Goal: Information Seeking & Learning: Check status

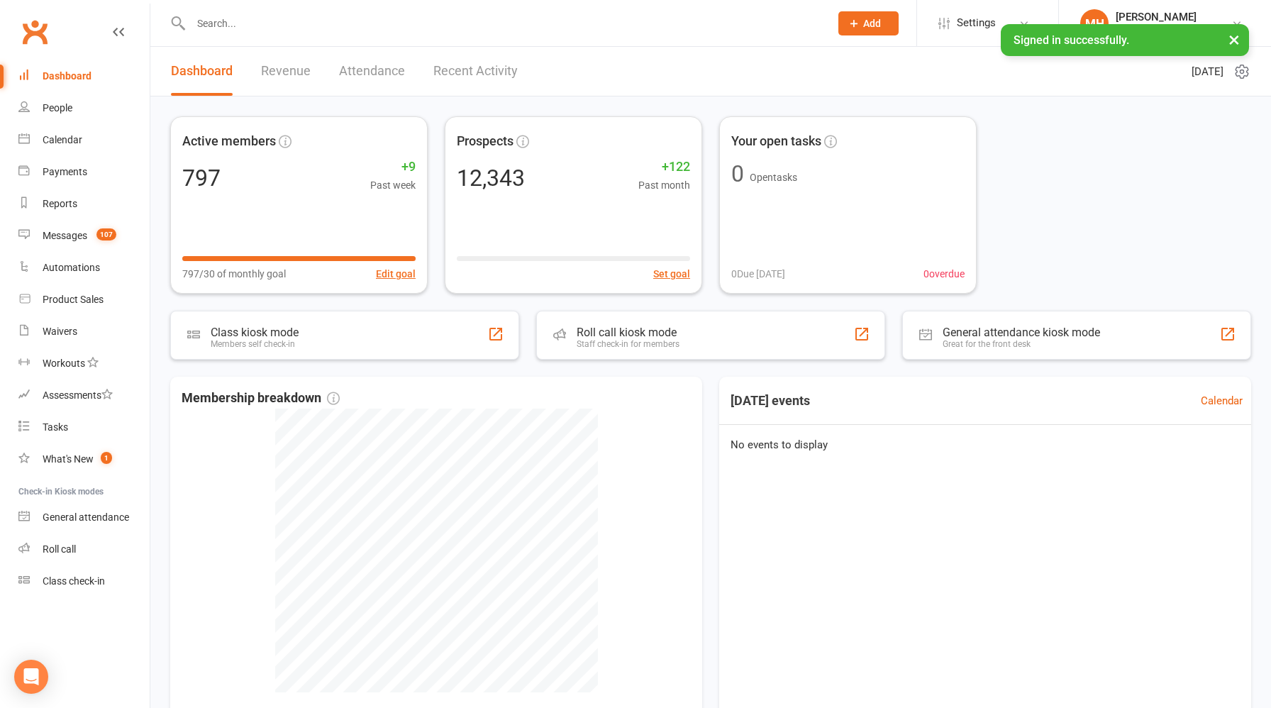
click at [289, 72] on link "Revenue" at bounding box center [286, 71] width 50 height 49
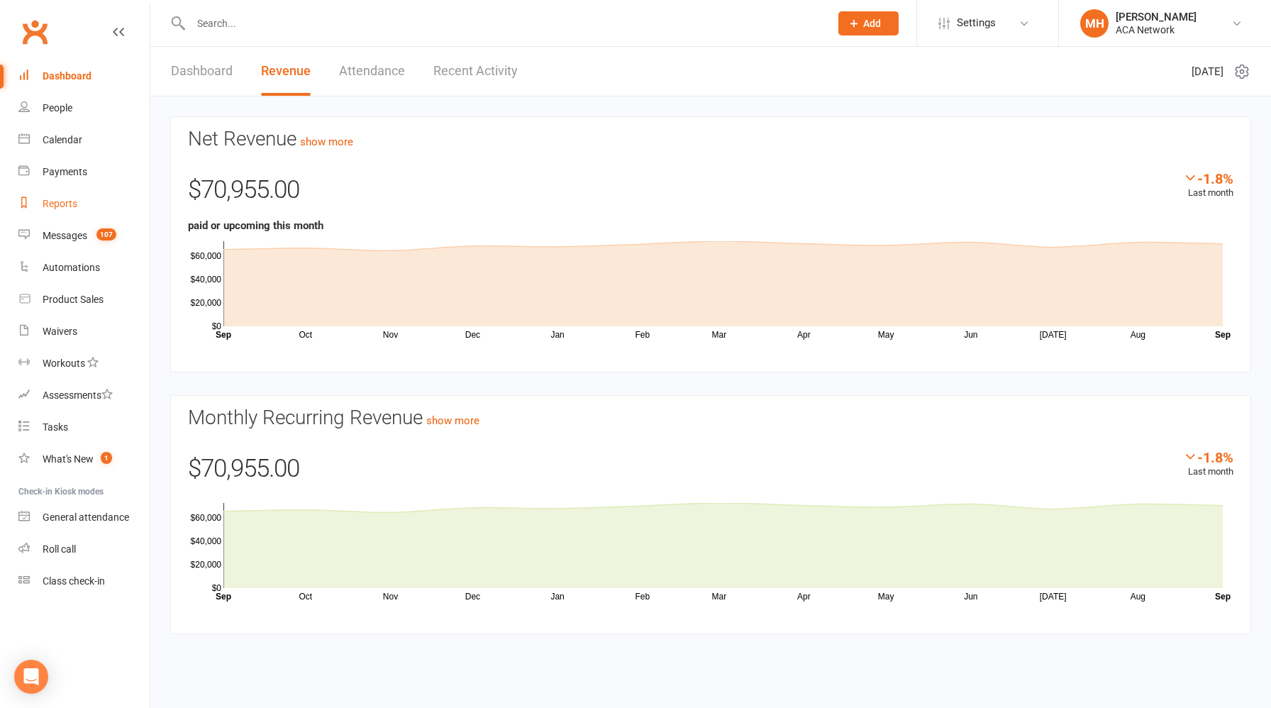
click at [72, 207] on div "Reports" at bounding box center [60, 203] width 35 height 11
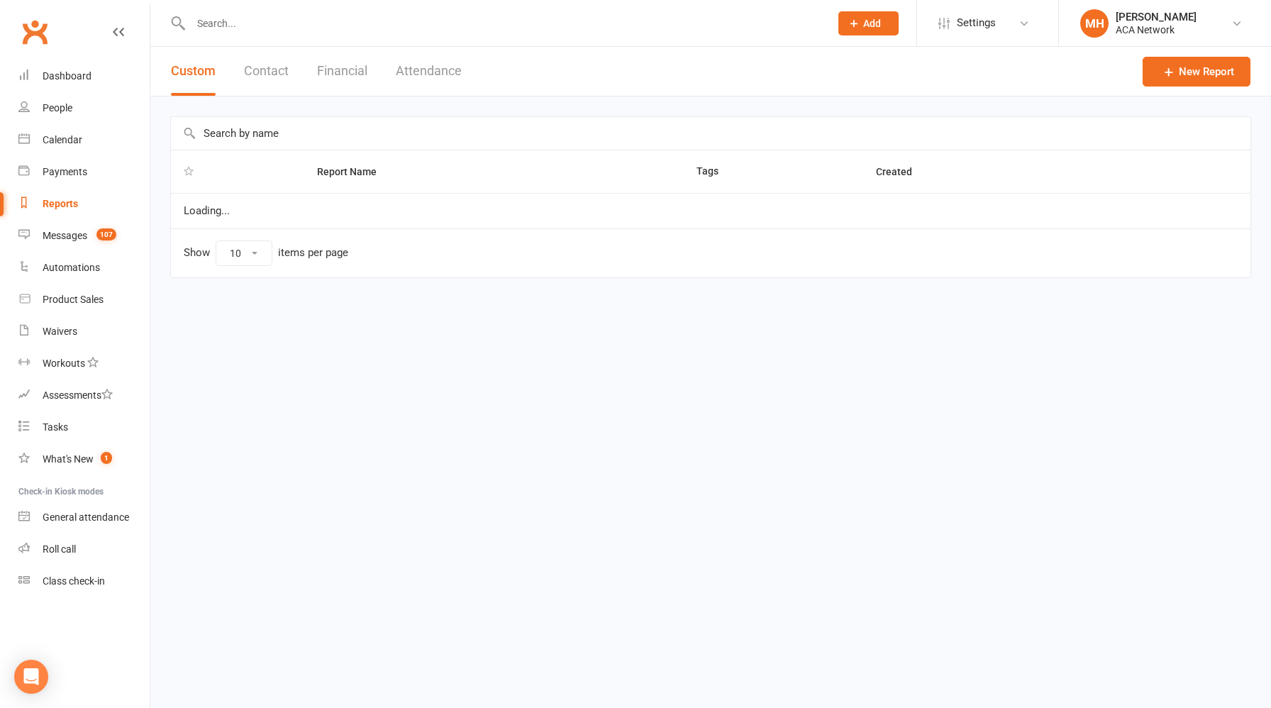
select select "100"
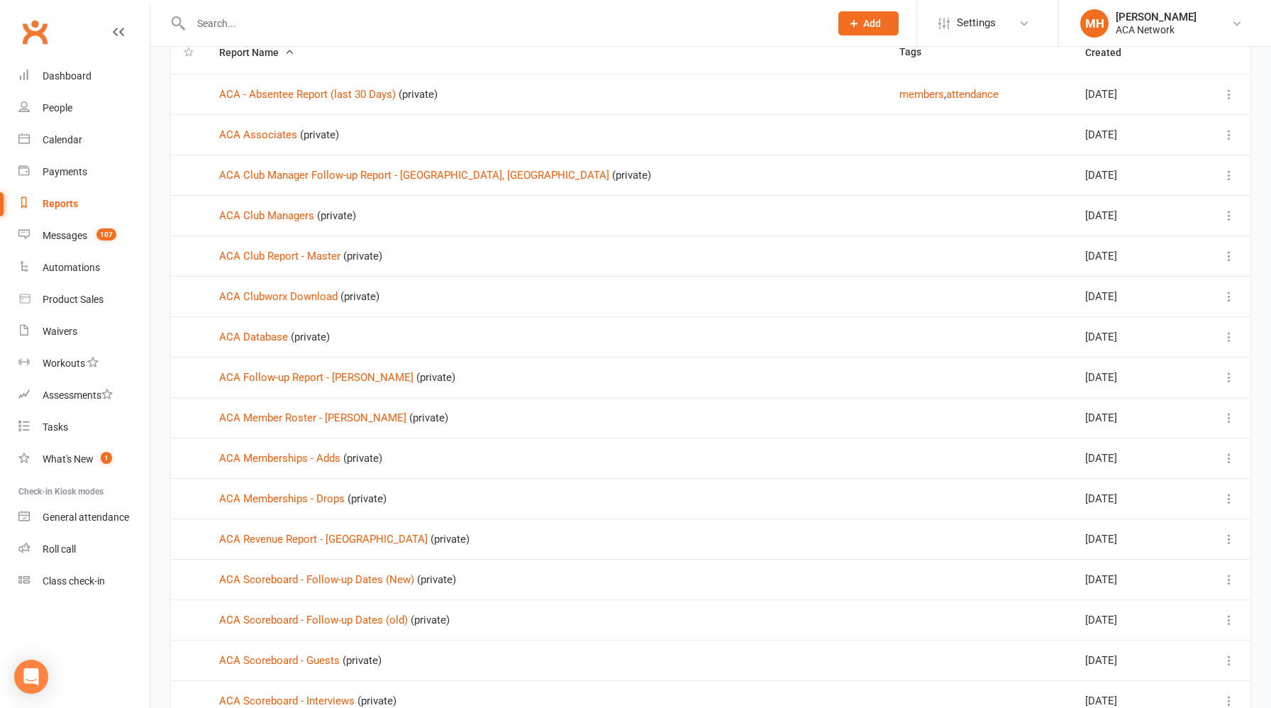
scroll to position [130, 0]
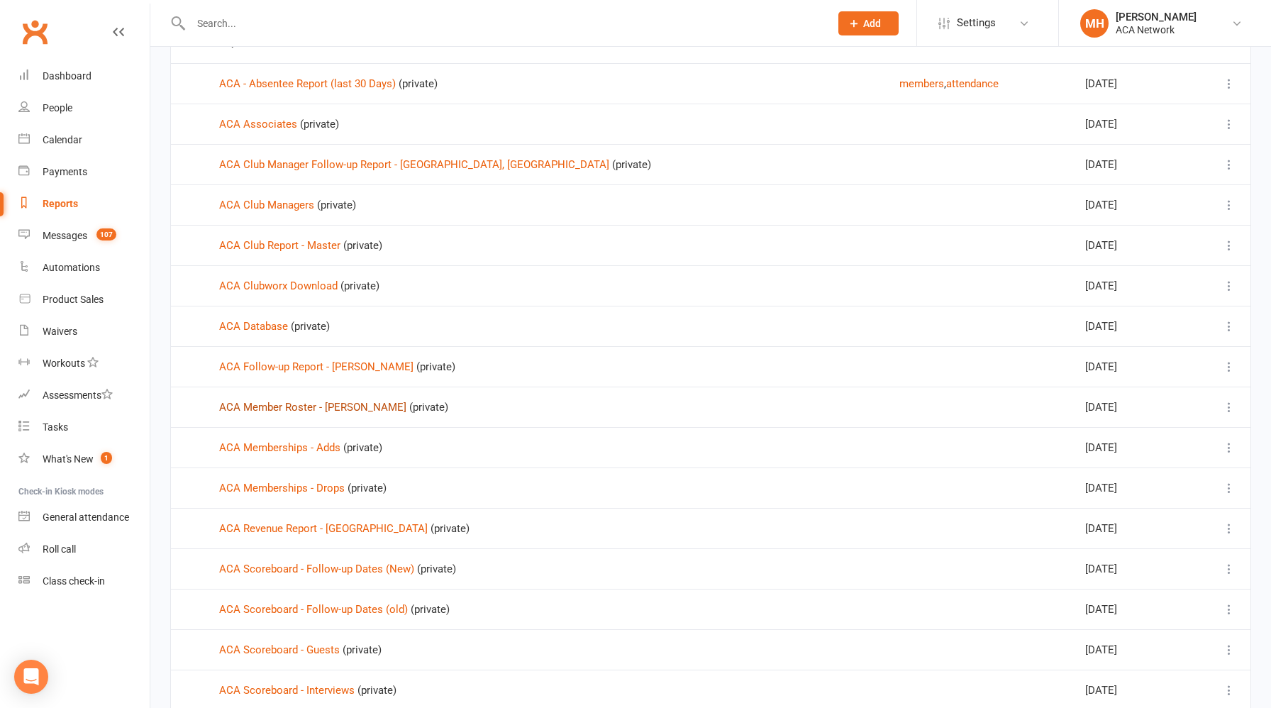
click at [349, 406] on link "ACA Member Roster - [PERSON_NAME]" at bounding box center [312, 407] width 187 height 13
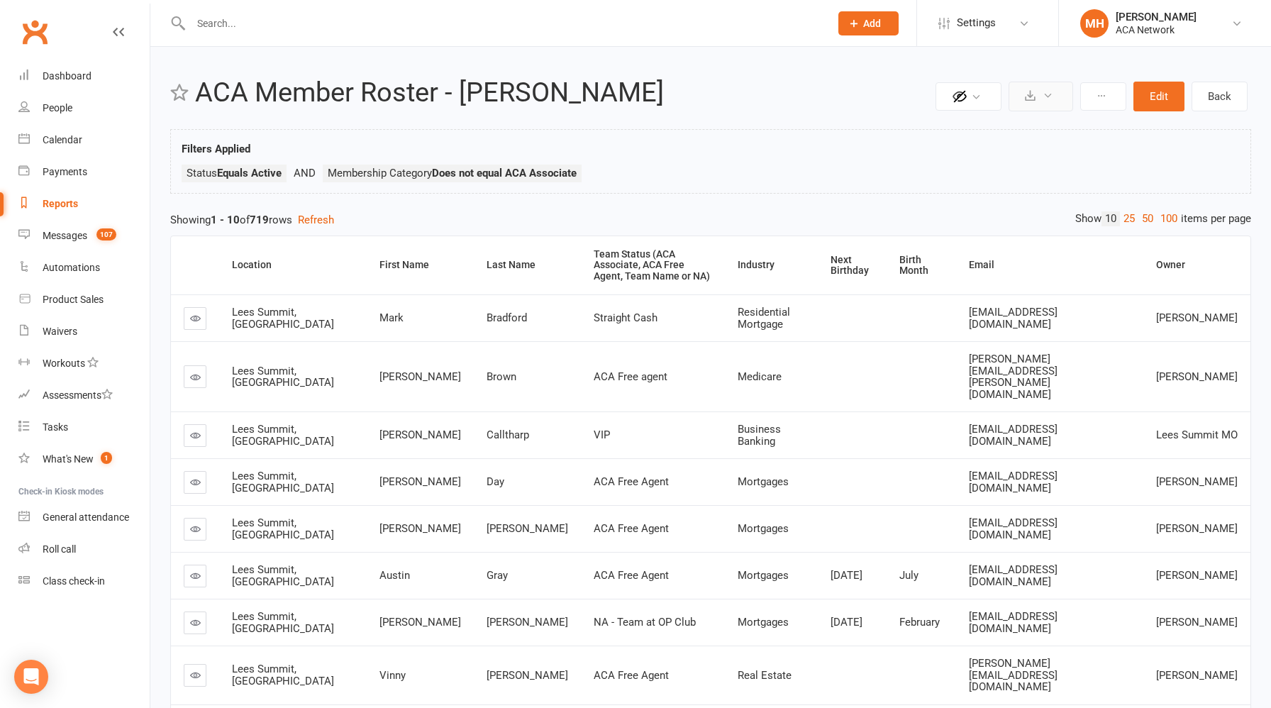
click at [1041, 96] on button at bounding box center [1040, 97] width 65 height 30
click at [1008, 132] on link "Export to CSV" at bounding box center [997, 130] width 149 height 28
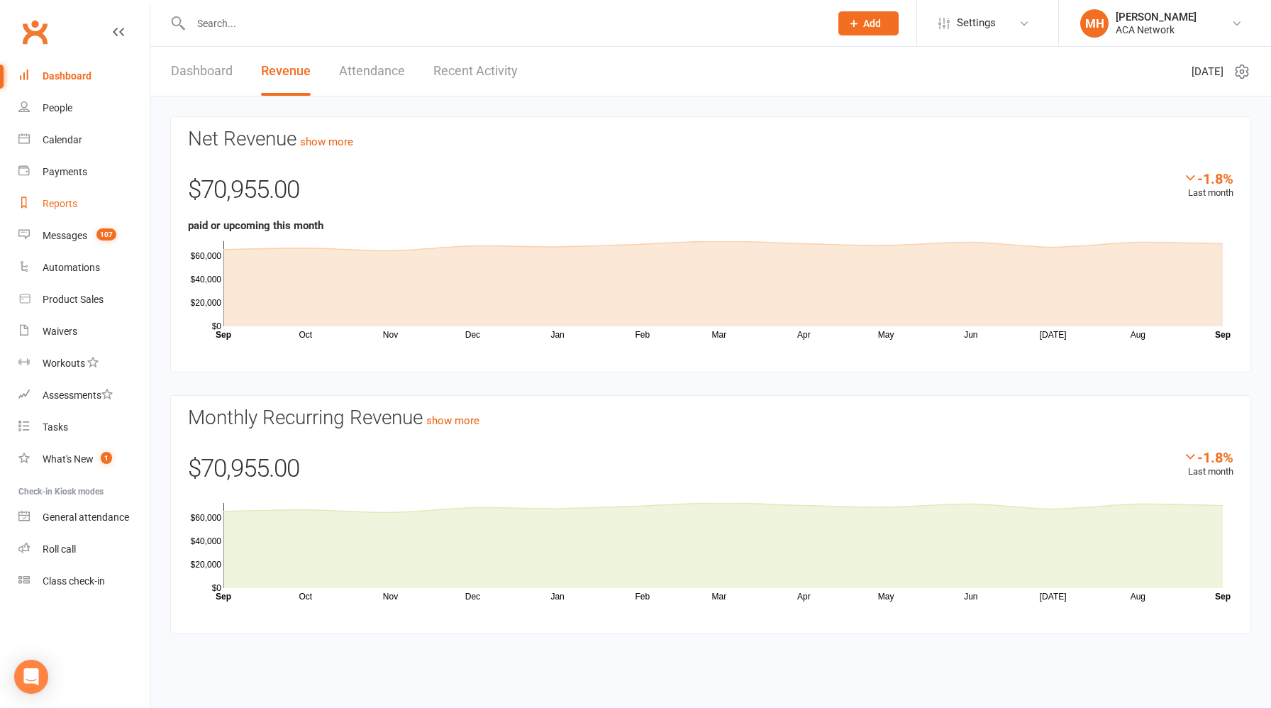
click at [73, 198] on div "Reports" at bounding box center [60, 203] width 35 height 11
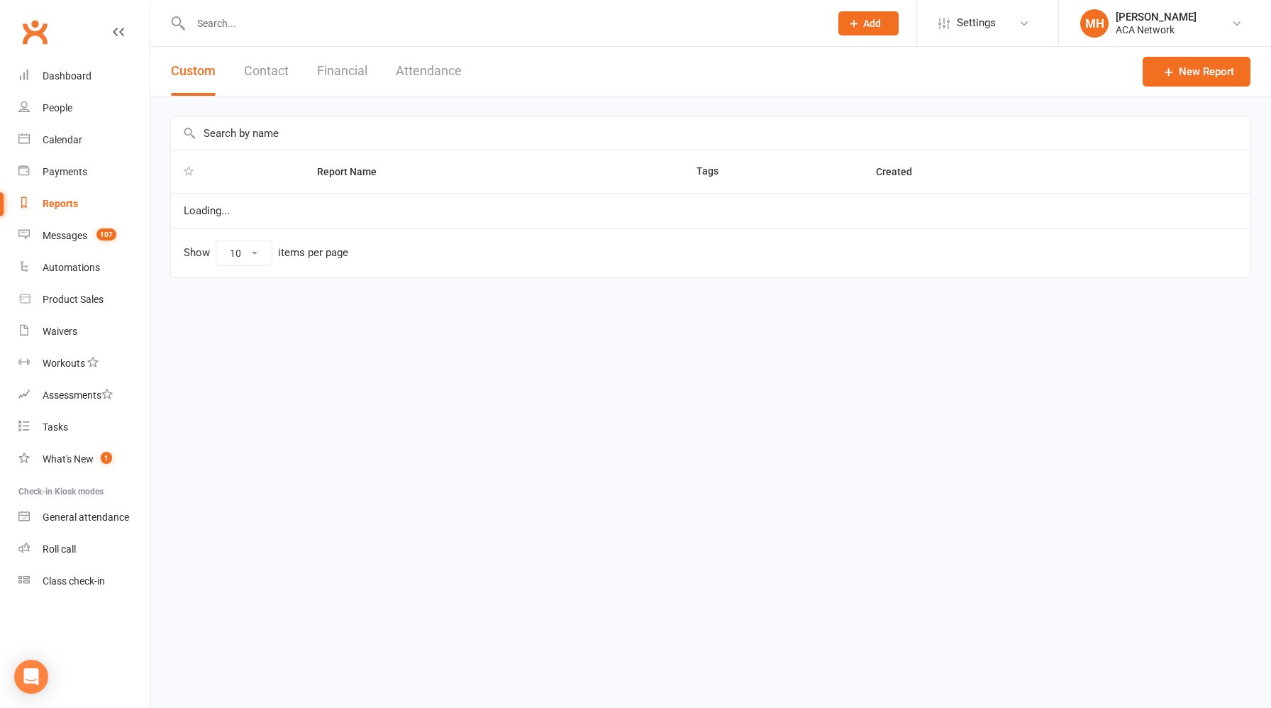
select select "100"
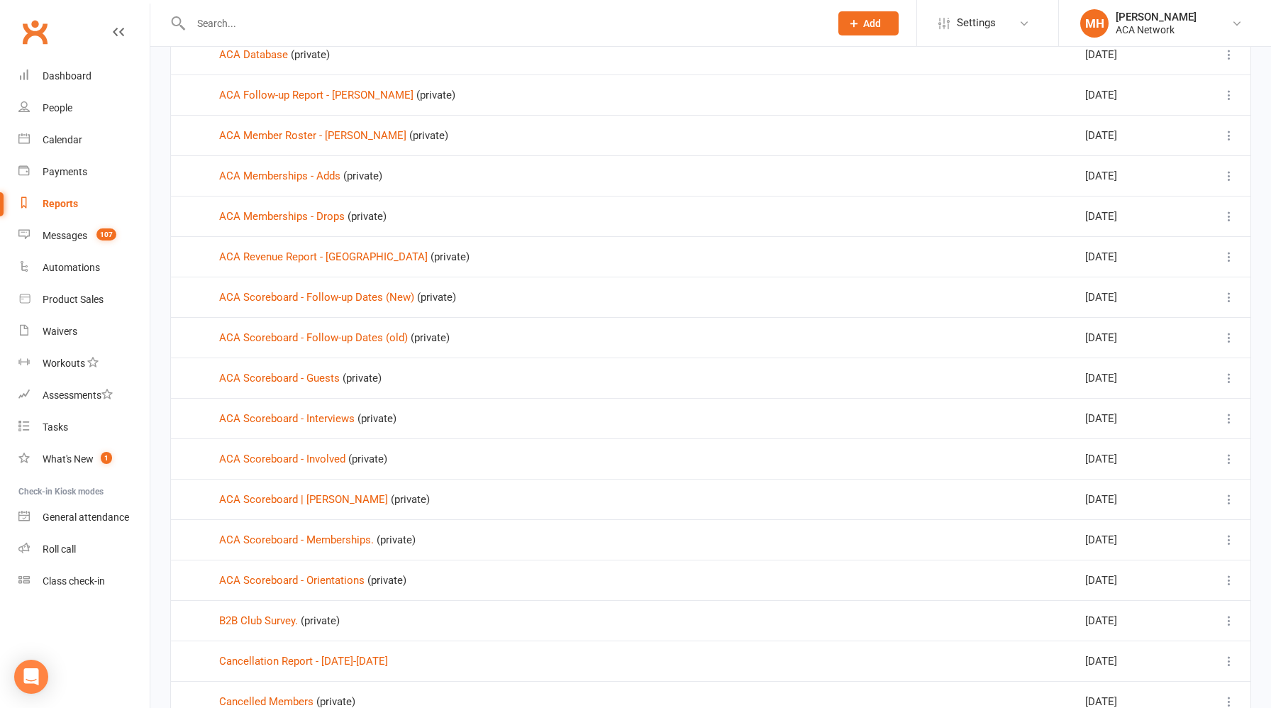
scroll to position [406, 0]
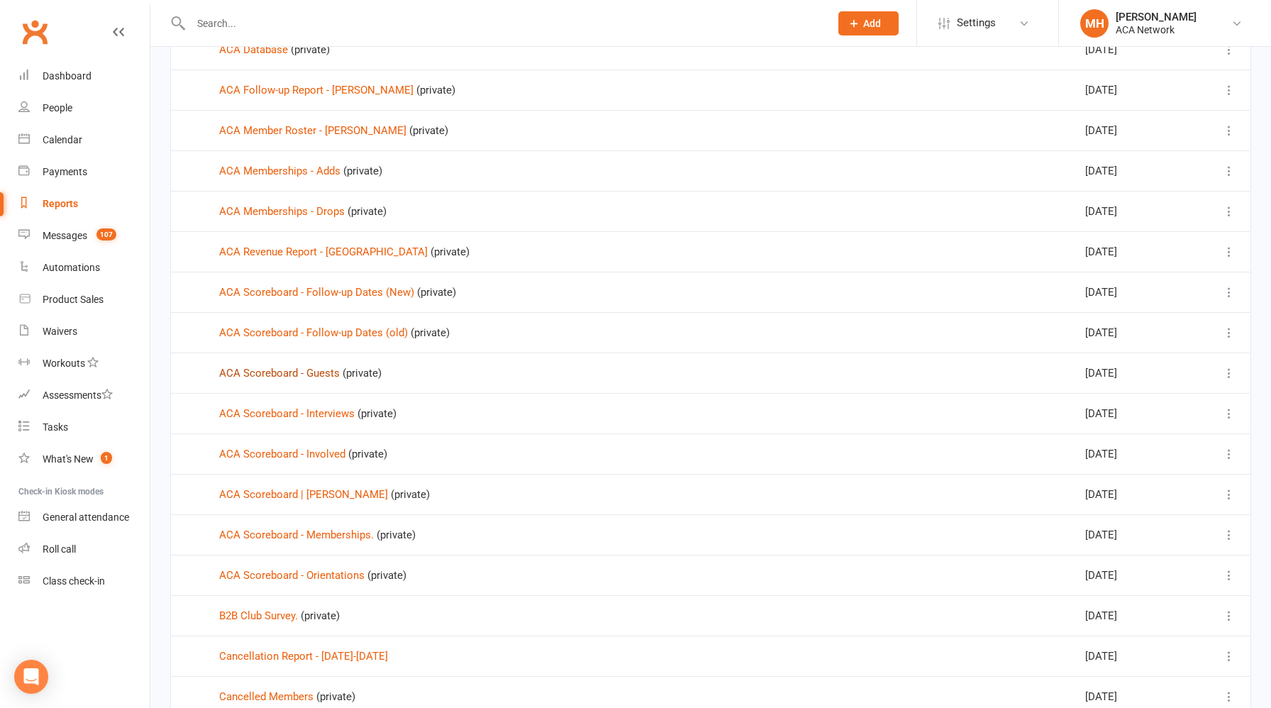
click at [325, 377] on link "ACA Scoreboard - Guests" at bounding box center [279, 373] width 121 height 13
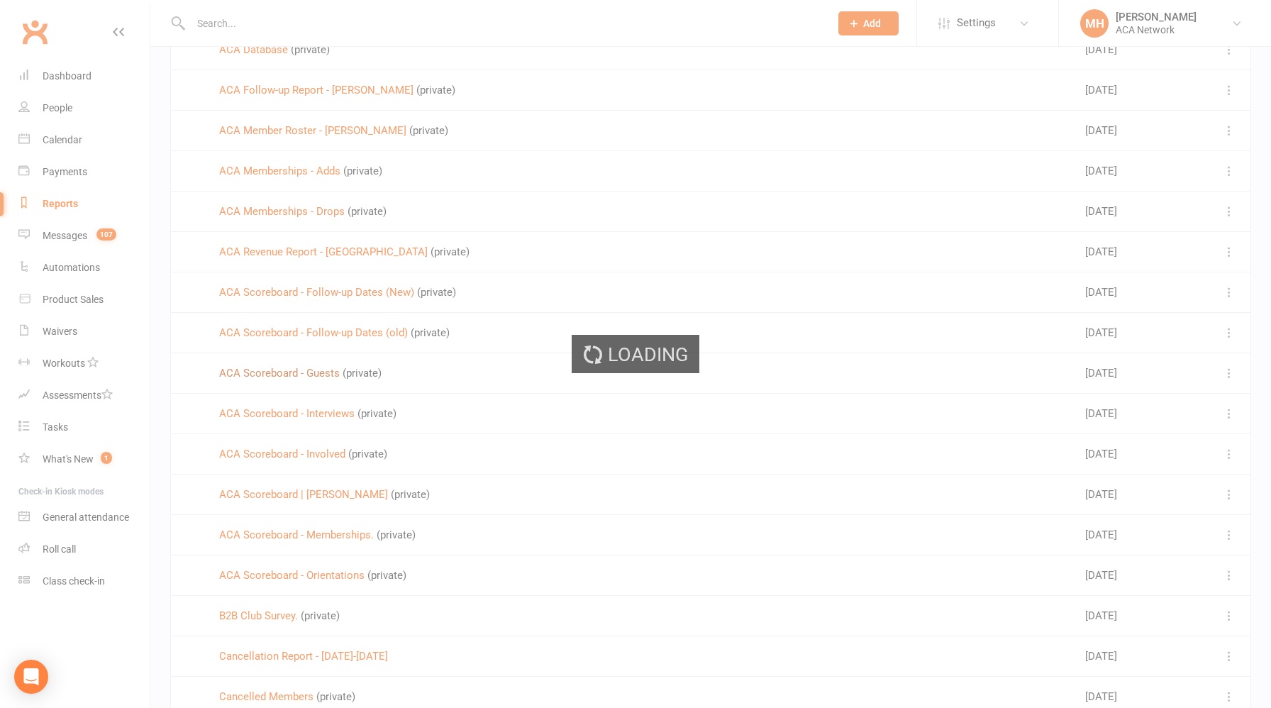
click at [325, 377] on div "Loading" at bounding box center [635, 354] width 1271 height 708
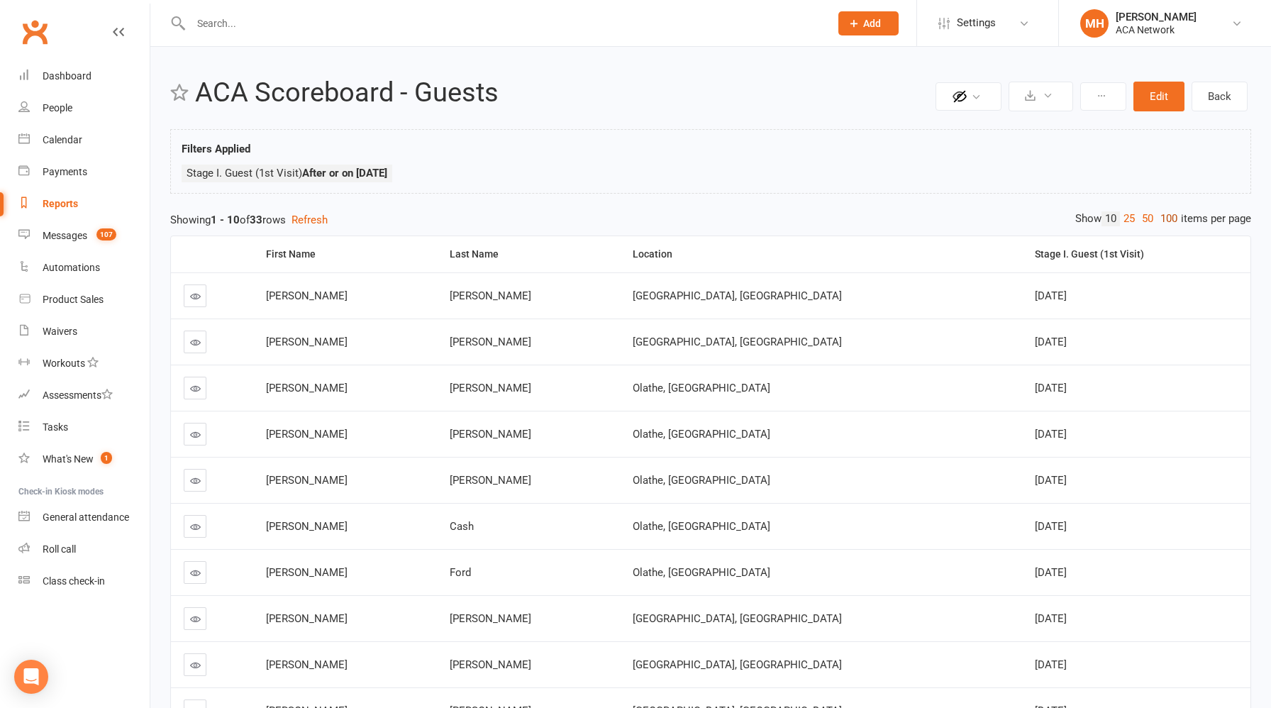
click at [1167, 220] on link "100" at bounding box center [1169, 218] width 24 height 15
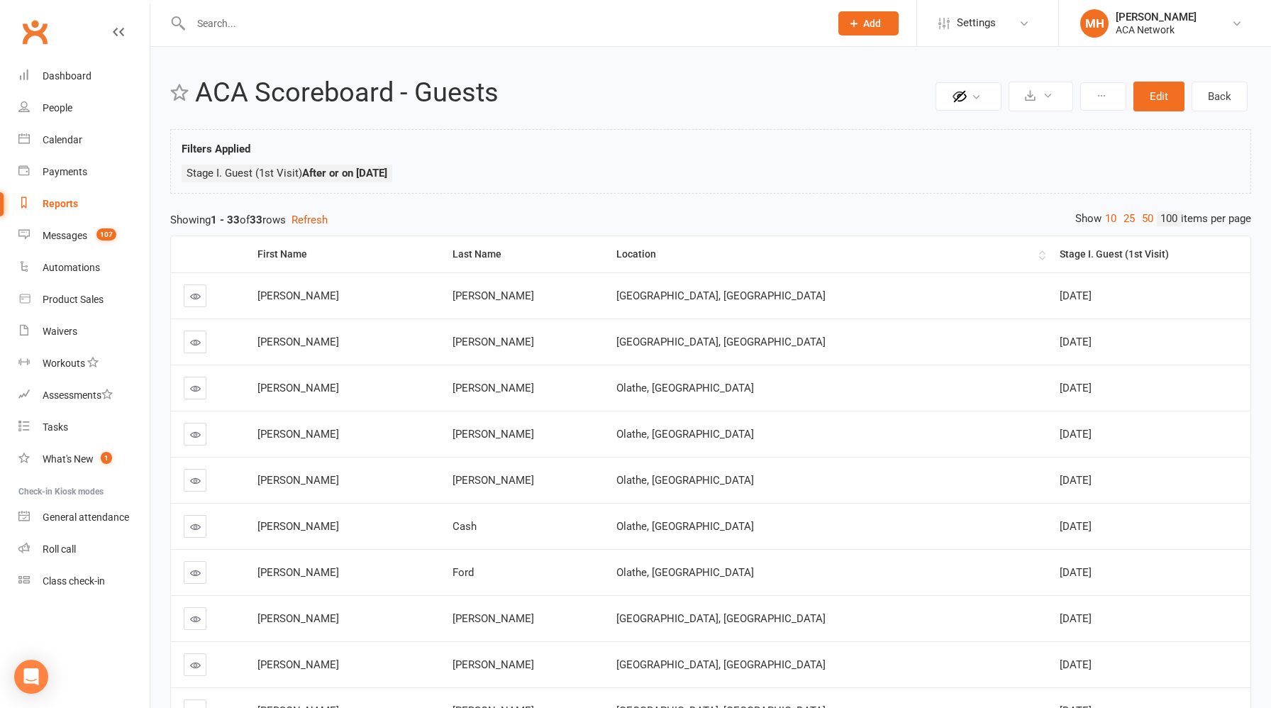
click at [673, 249] on div "Location" at bounding box center [825, 254] width 419 height 11
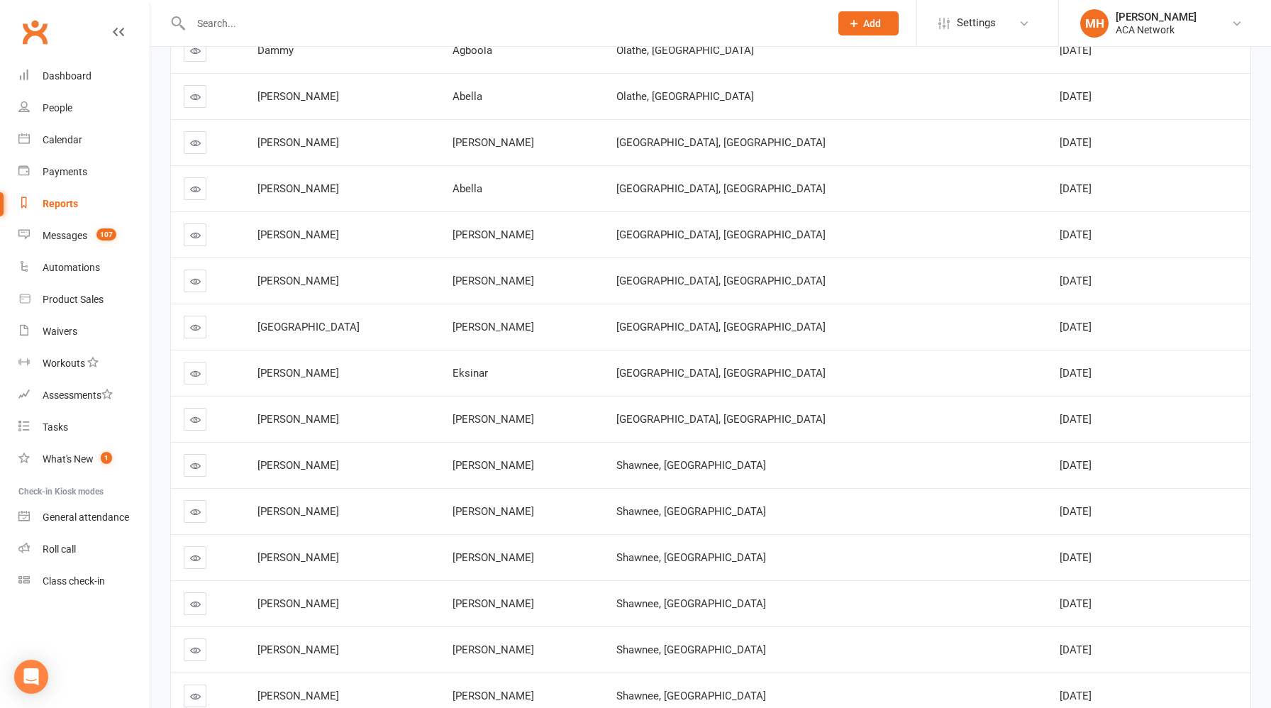
scroll to position [1177, 0]
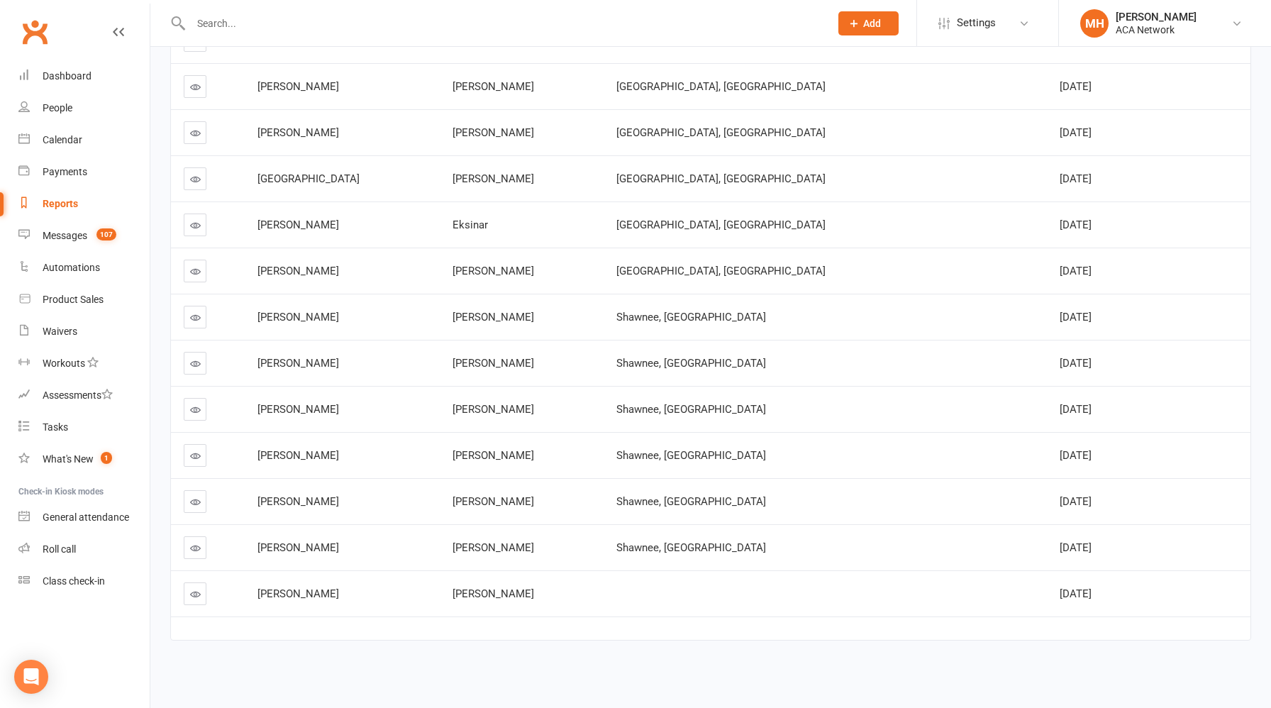
click at [194, 589] on icon at bounding box center [195, 594] width 11 height 11
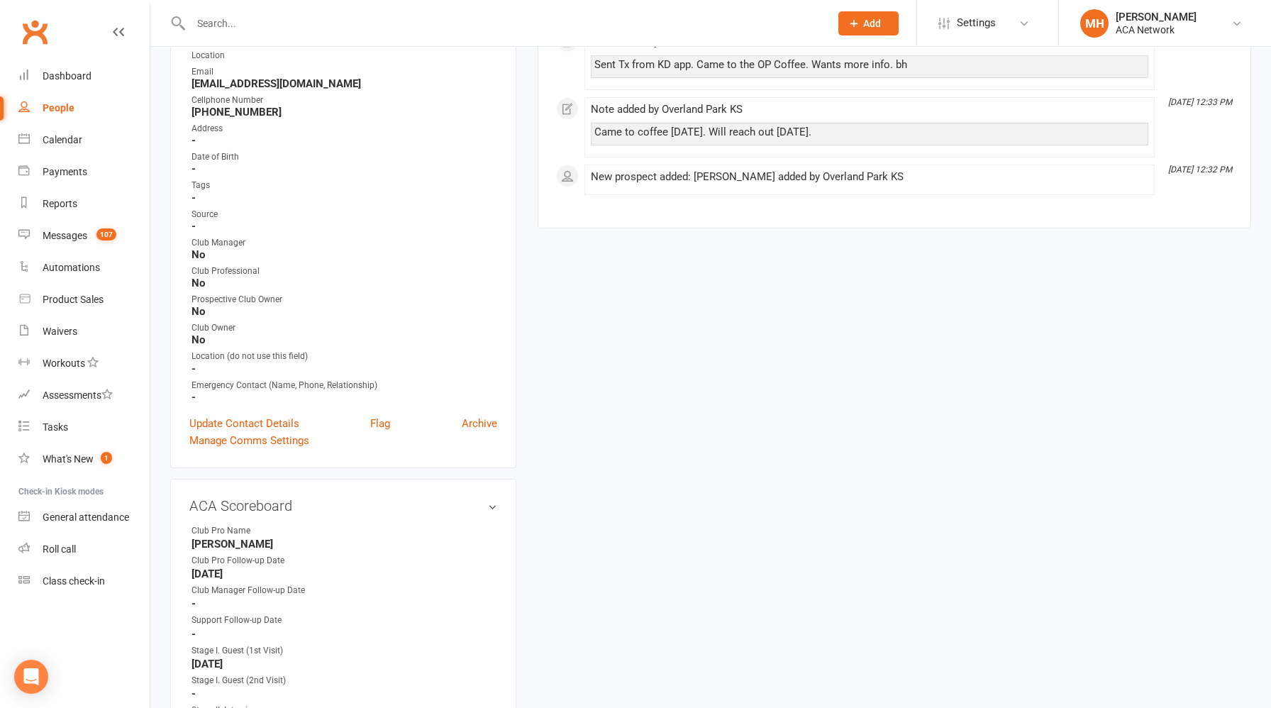
scroll to position [154, 0]
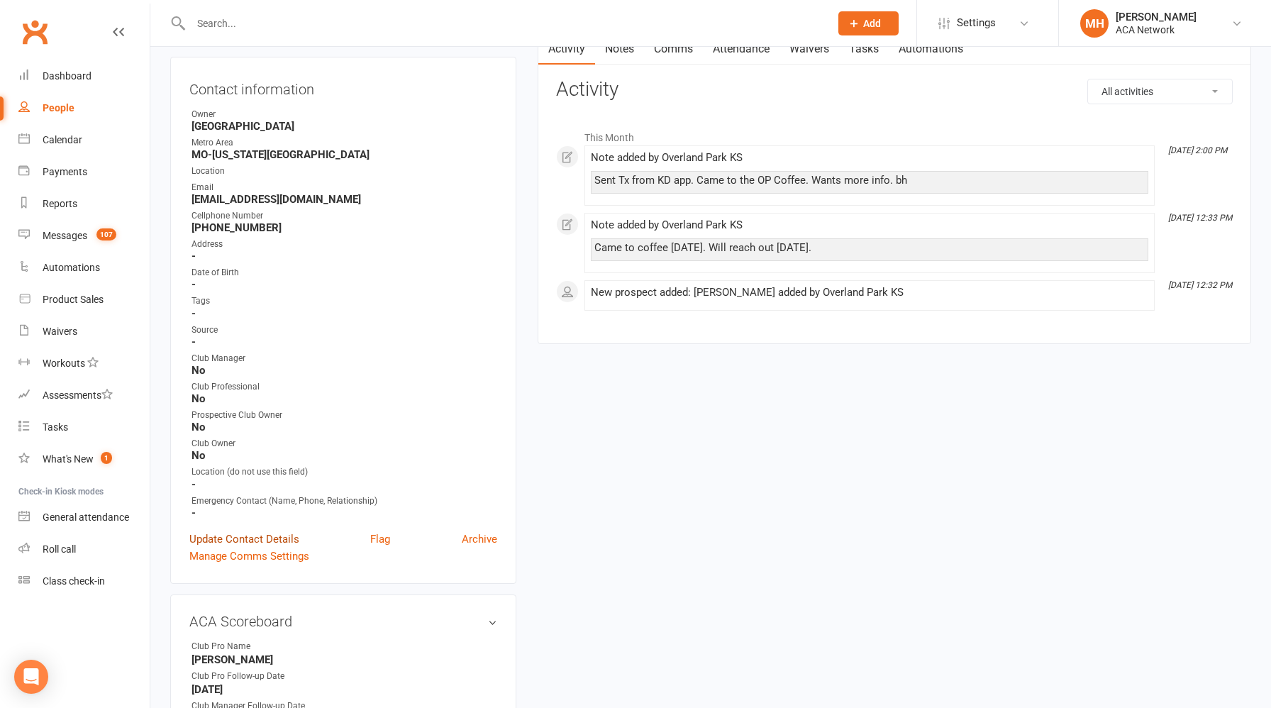
click at [279, 533] on link "Update Contact Details" at bounding box center [244, 538] width 110 height 17
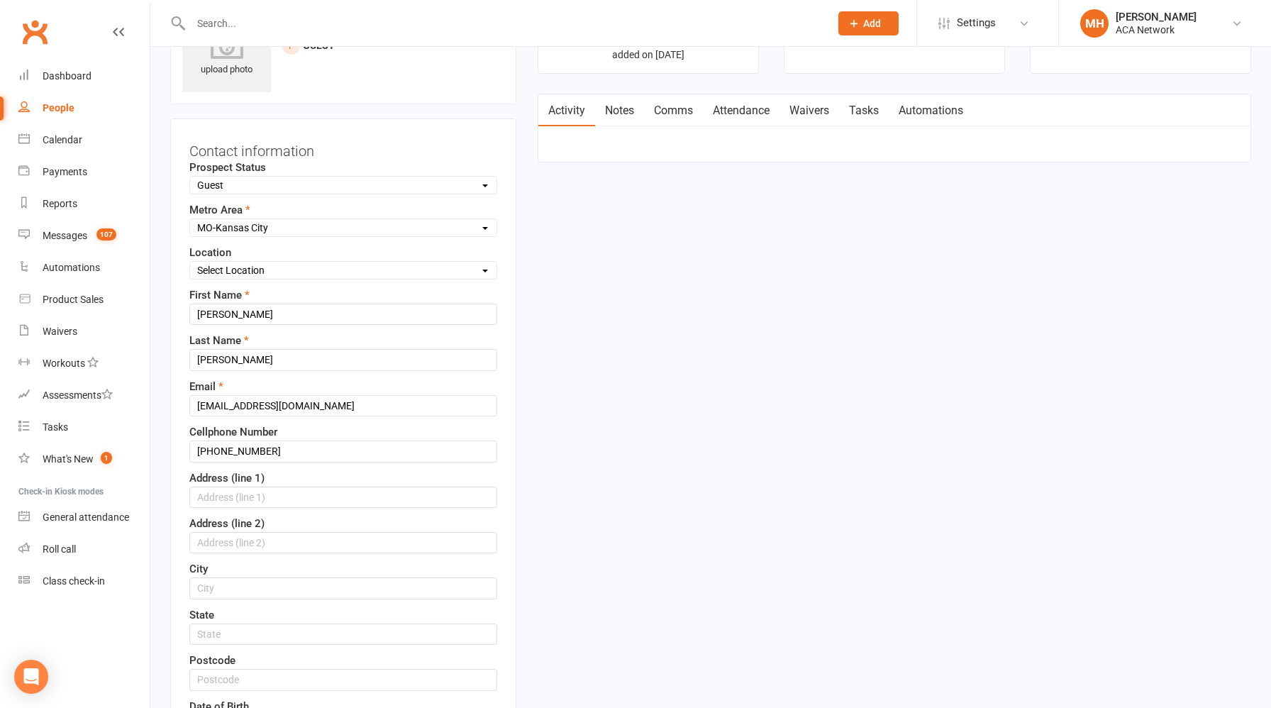
scroll to position [84, 0]
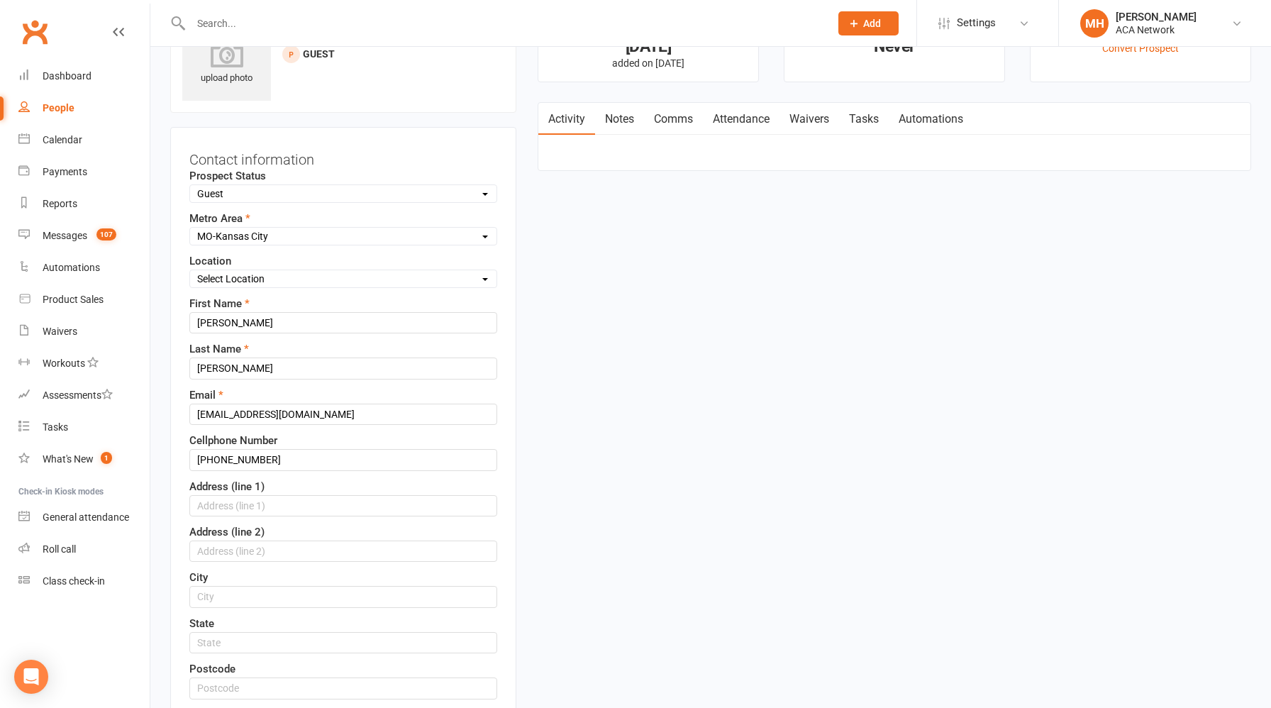
click at [311, 276] on select "Select Location ACA Global Business Club ACA Rookie Club [GEOGRAPHIC_DATA], [GE…" at bounding box center [343, 279] width 306 height 16
select select "14"
click at [190, 271] on select "Select Location ACA Global Business Club ACA Rookie Club [GEOGRAPHIC_DATA], [GE…" at bounding box center [343, 279] width 306 height 16
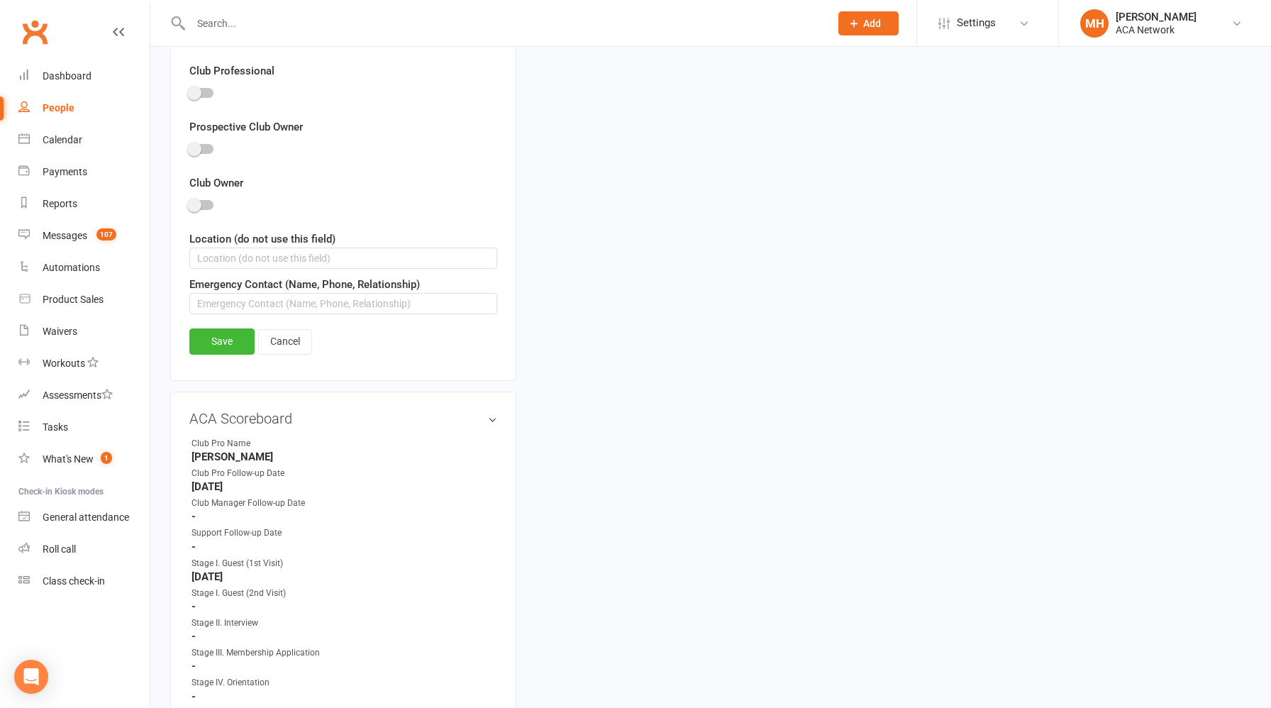
scroll to position [820, 0]
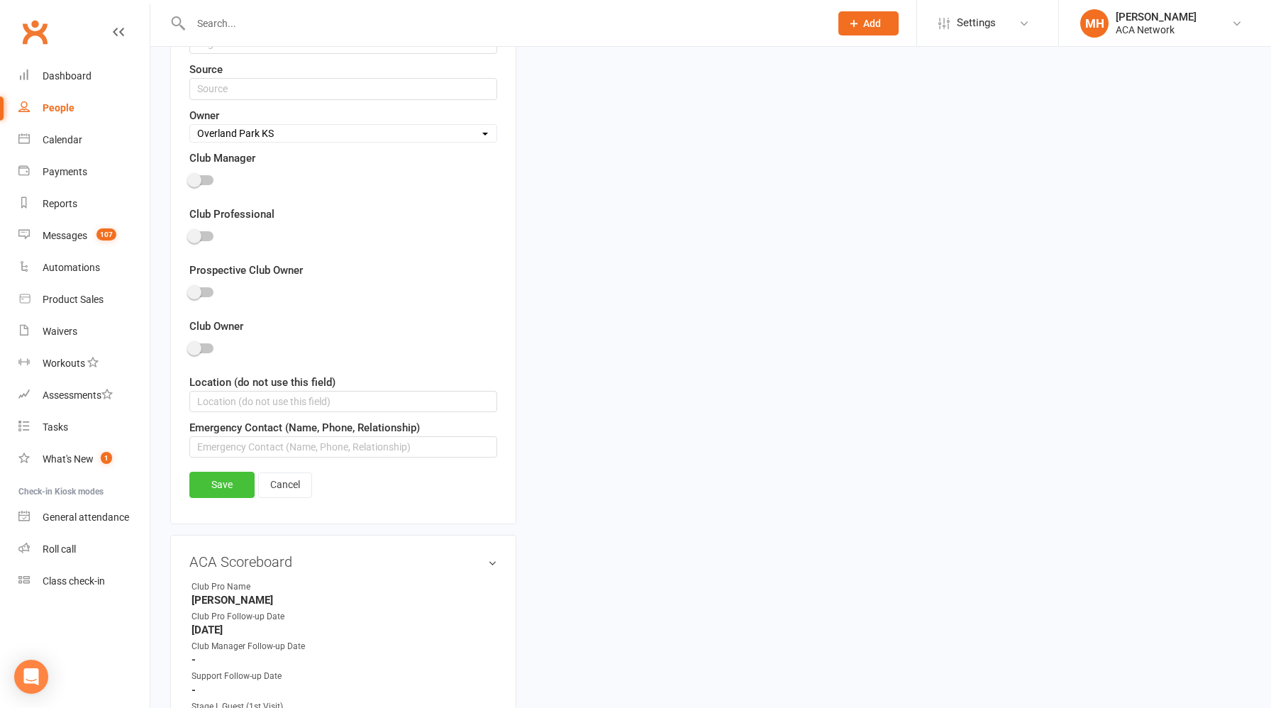
click at [221, 482] on link "Save" at bounding box center [221, 485] width 65 height 26
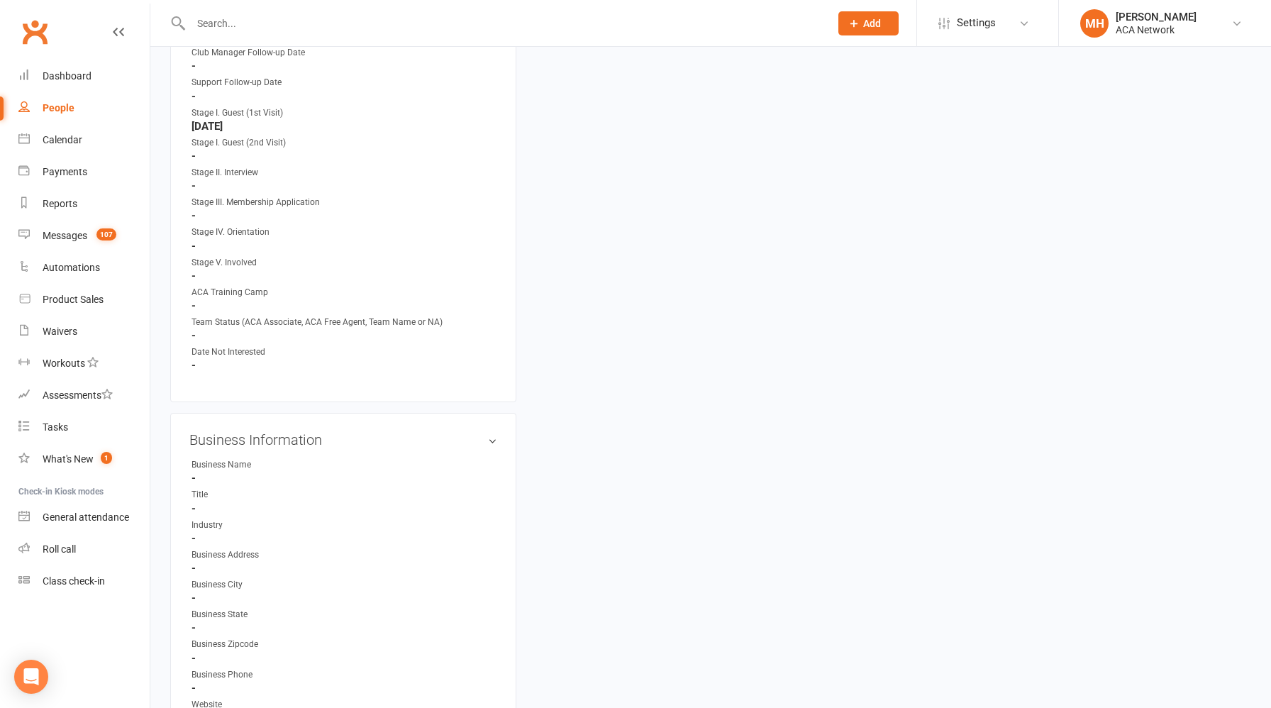
scroll to position [0, 0]
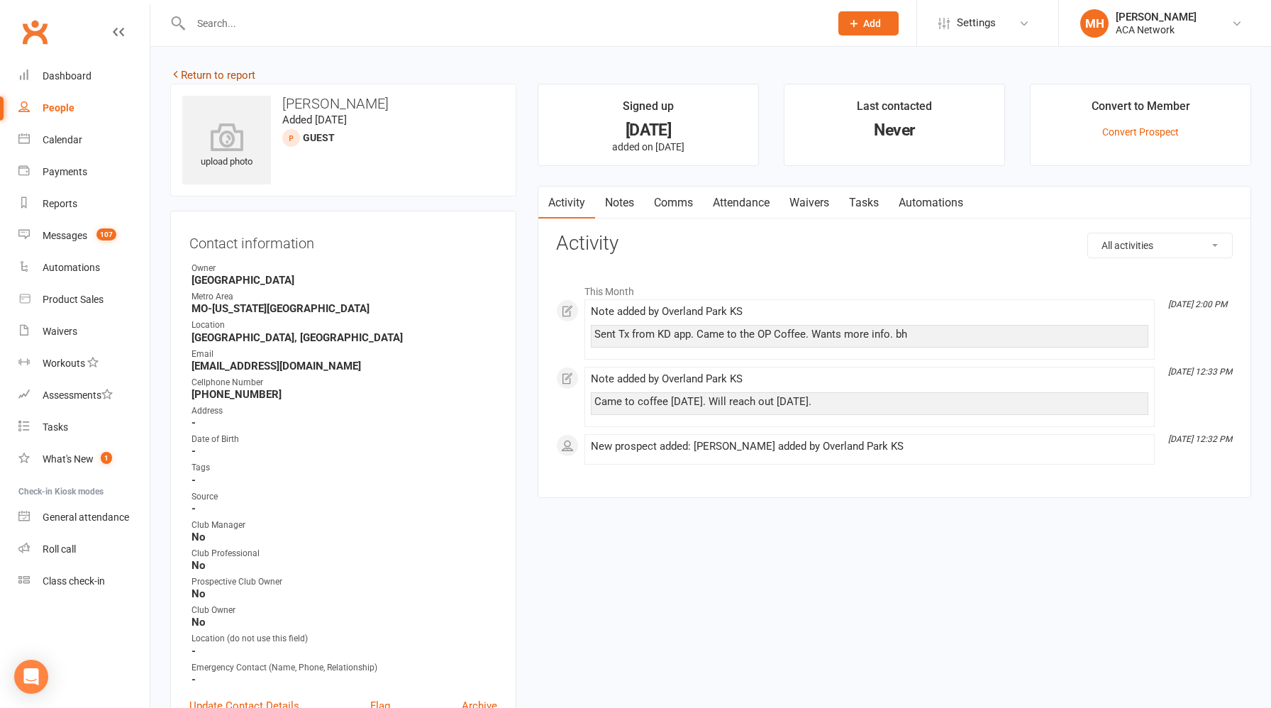
click at [228, 72] on link "Return to report" at bounding box center [212, 75] width 85 height 13
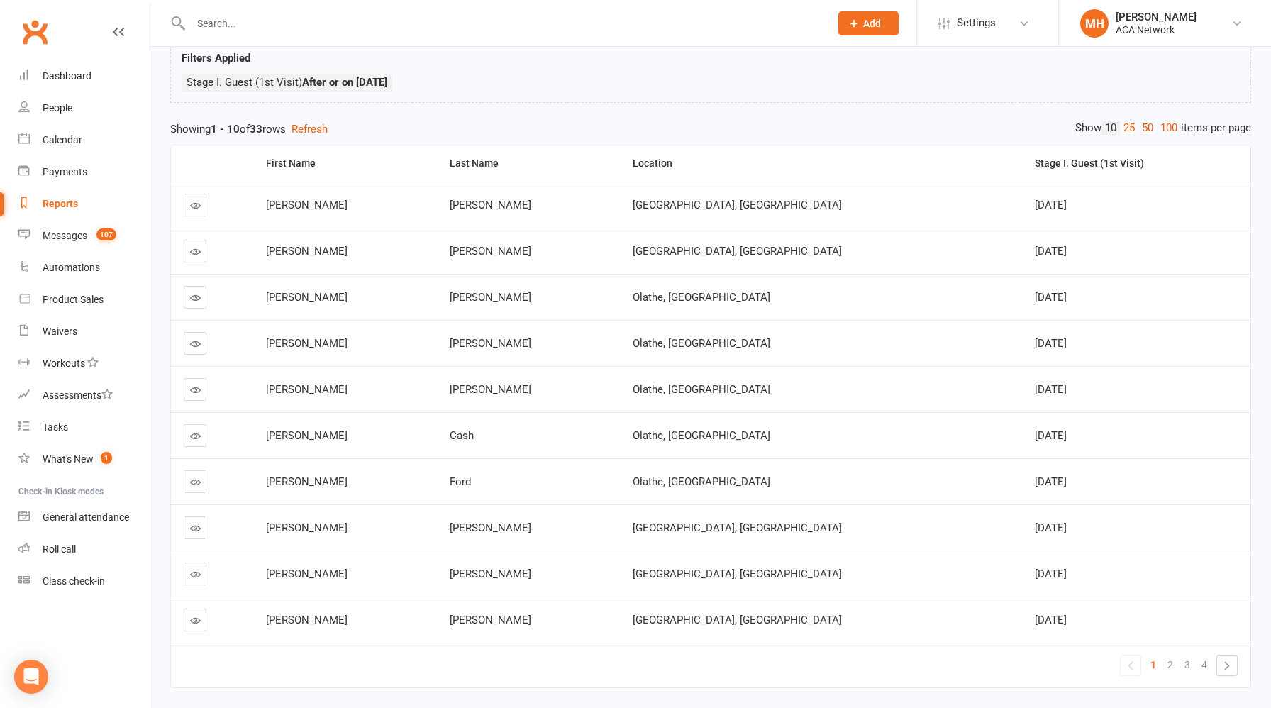
scroll to position [90, 0]
click at [1166, 130] on link "100" at bounding box center [1169, 128] width 24 height 15
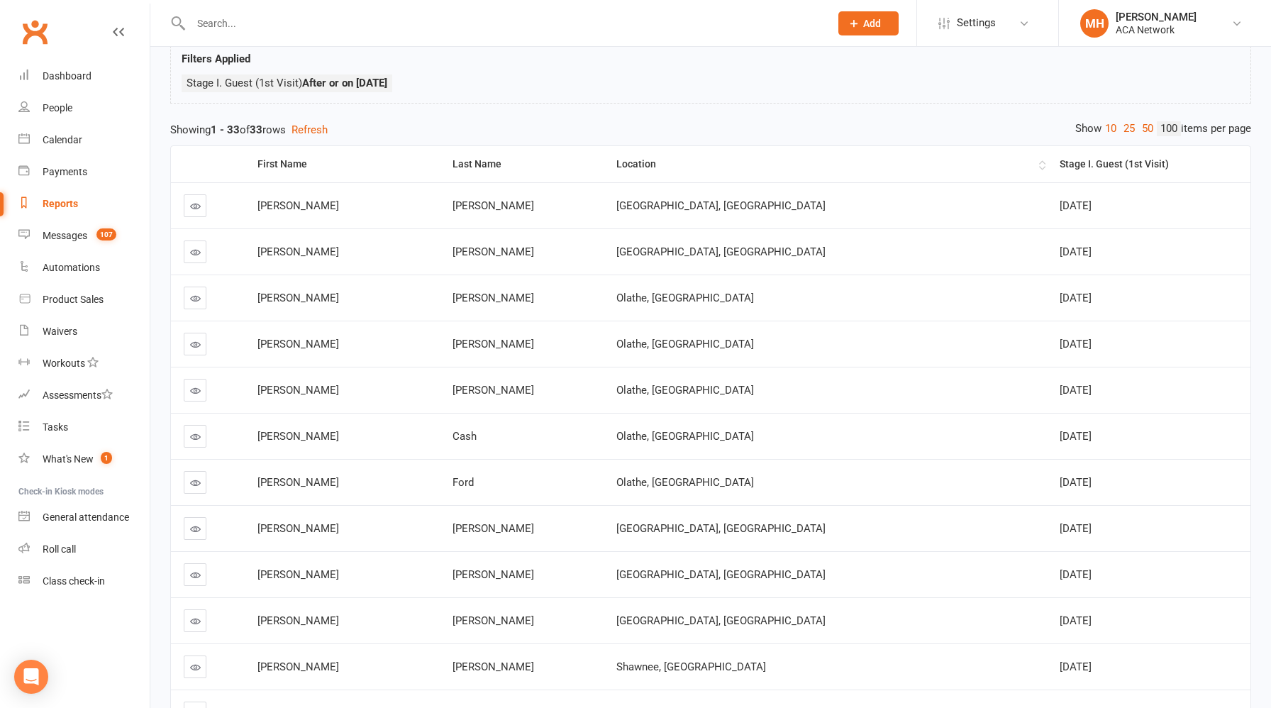
click at [675, 167] on div "Location" at bounding box center [825, 164] width 419 height 11
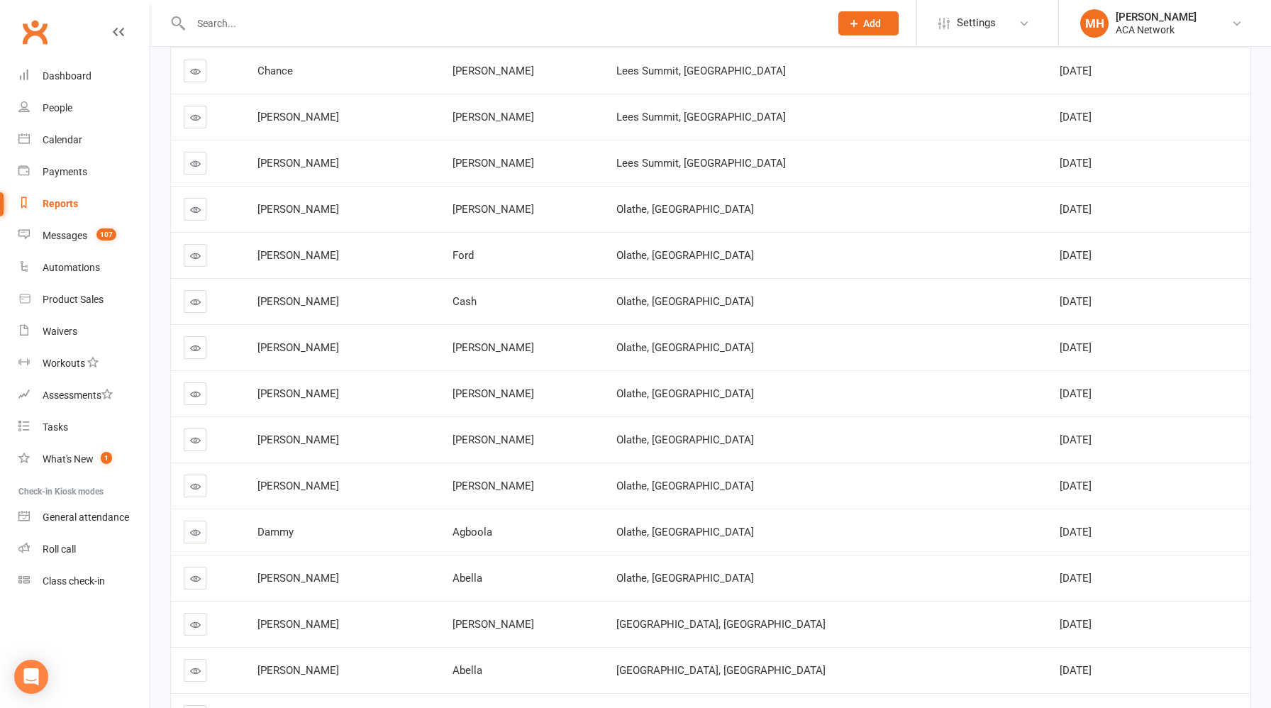
scroll to position [641, 0]
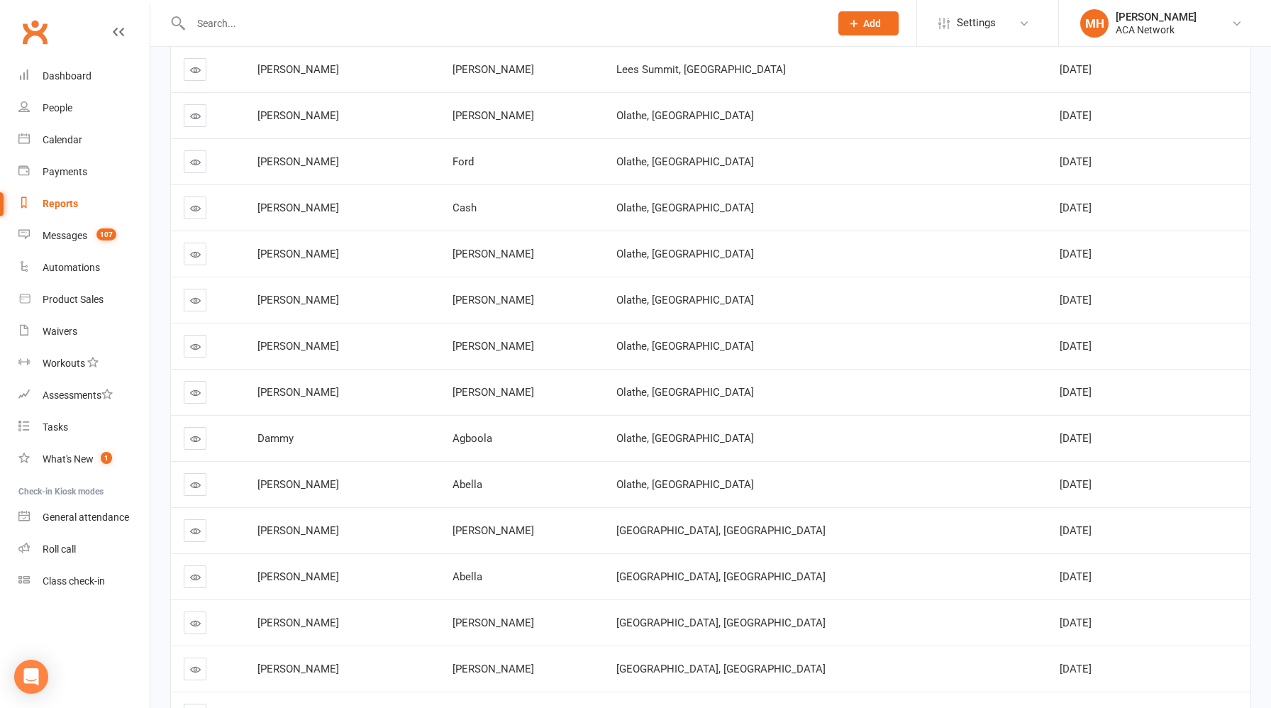
click at [63, 203] on div "Reports" at bounding box center [60, 203] width 35 height 11
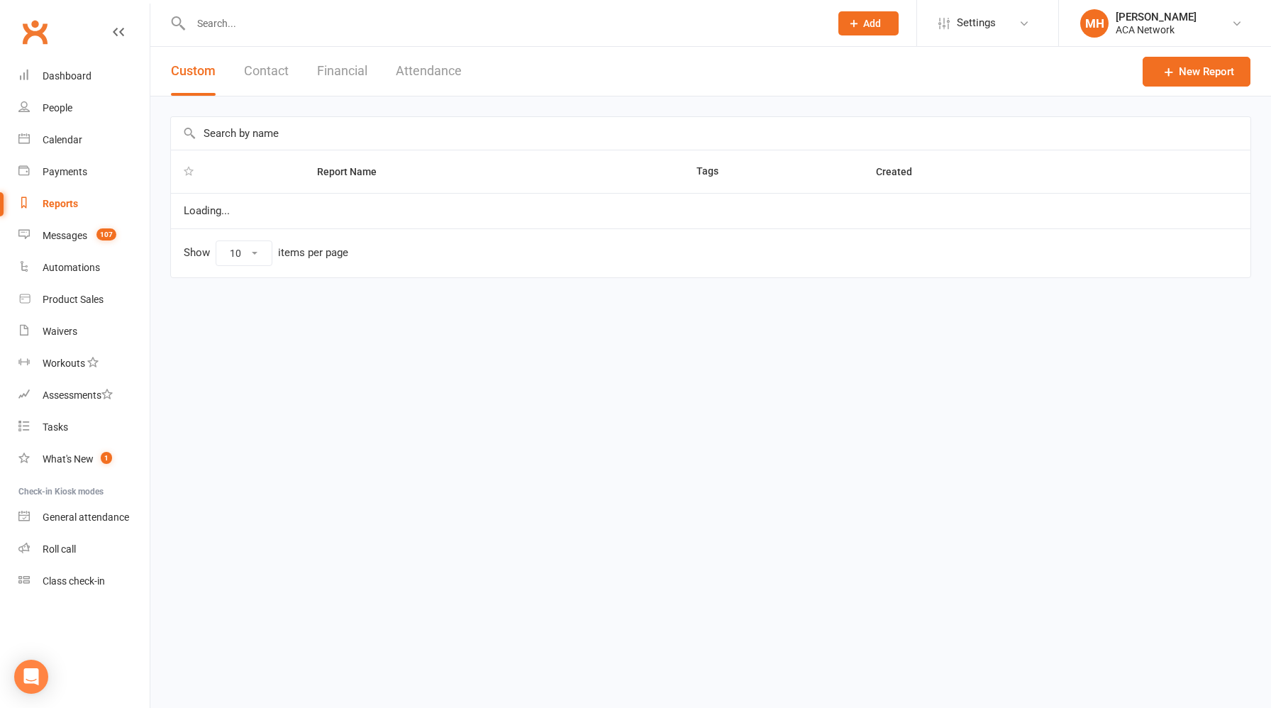
select select "100"
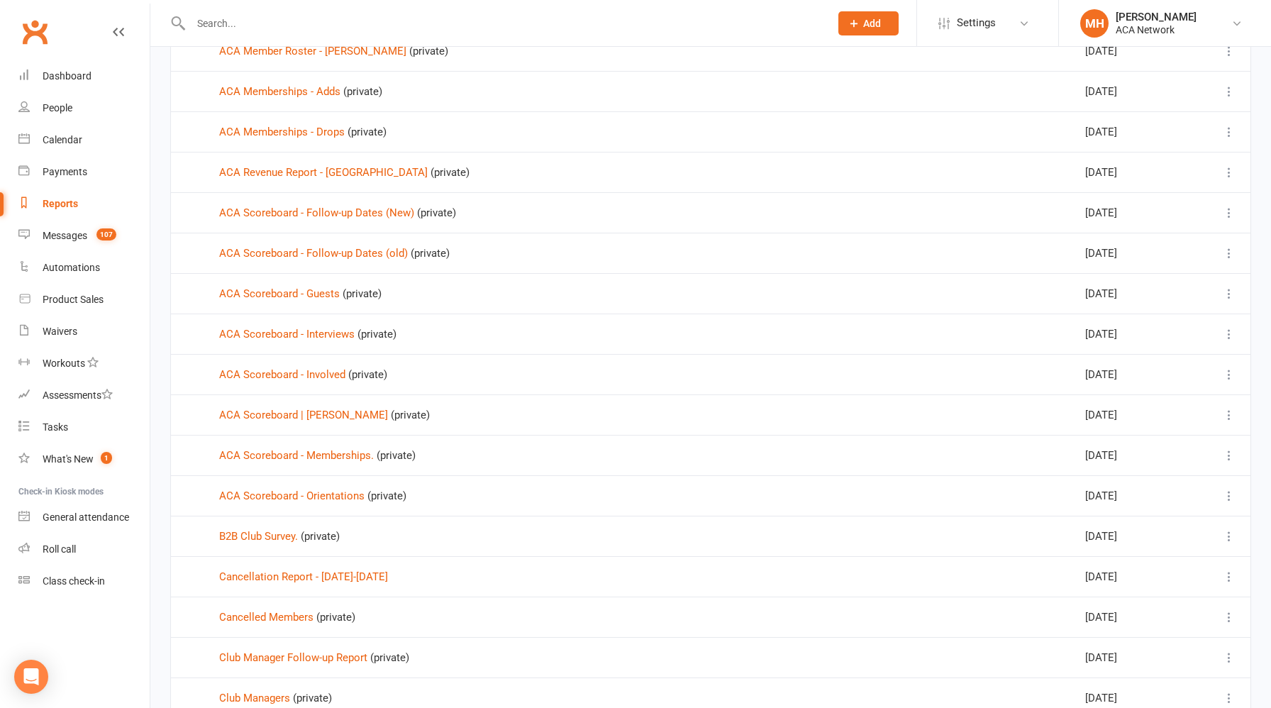
scroll to position [487, 0]
click at [319, 333] on link "ACA Scoreboard - Interviews" at bounding box center [286, 332] width 135 height 13
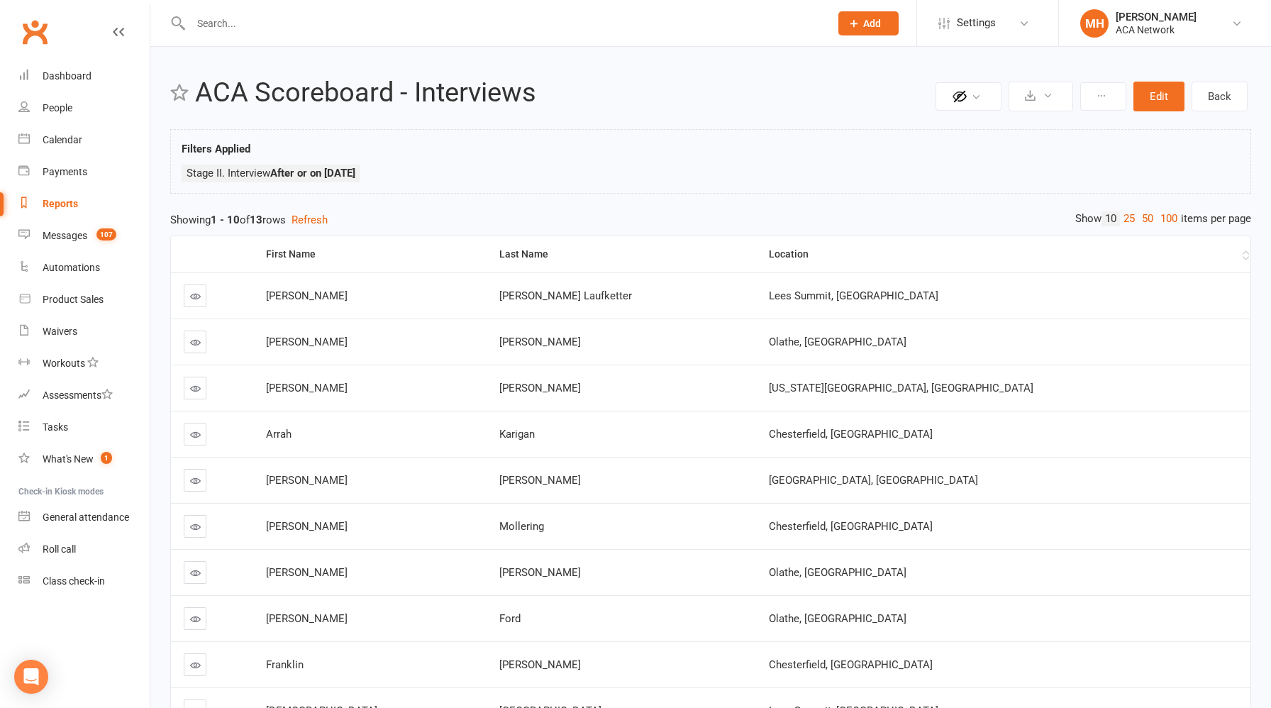
click at [913, 257] on div "Location" at bounding box center [1004, 254] width 470 height 11
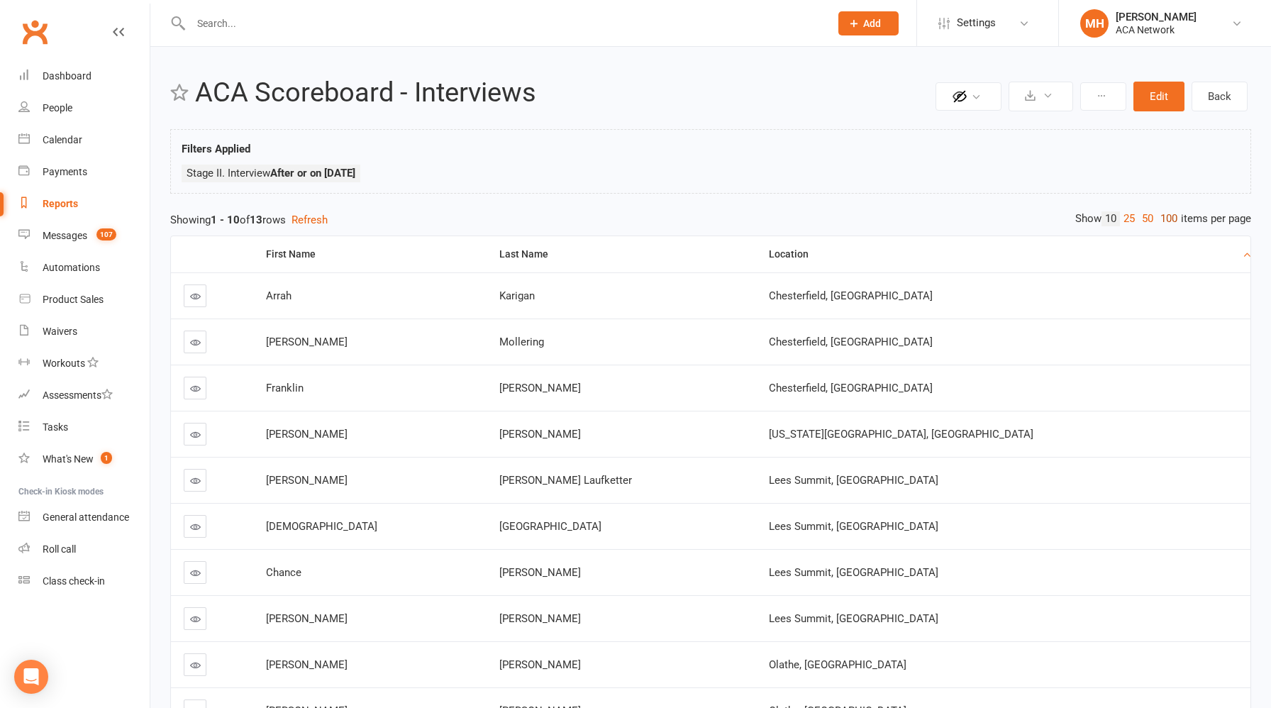
click at [1164, 218] on link "100" at bounding box center [1169, 218] width 24 height 15
click at [67, 202] on div "Reports" at bounding box center [60, 203] width 35 height 11
select select "100"
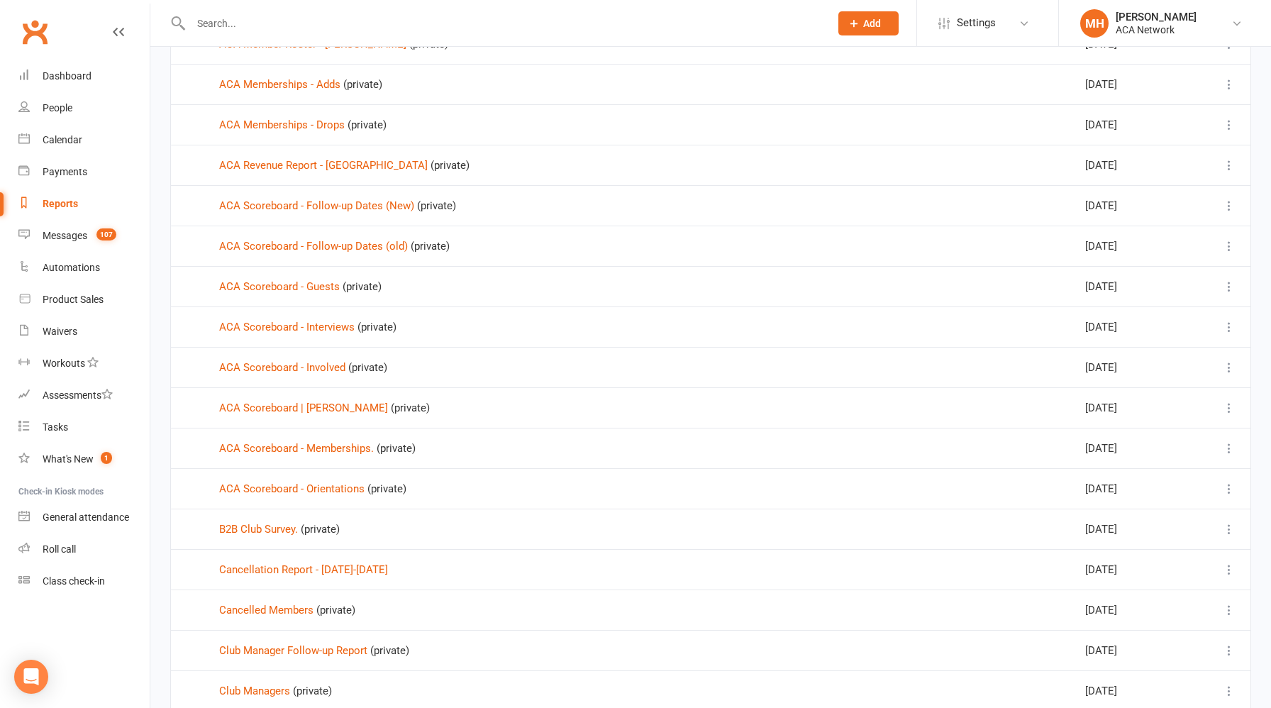
scroll to position [509, 0]
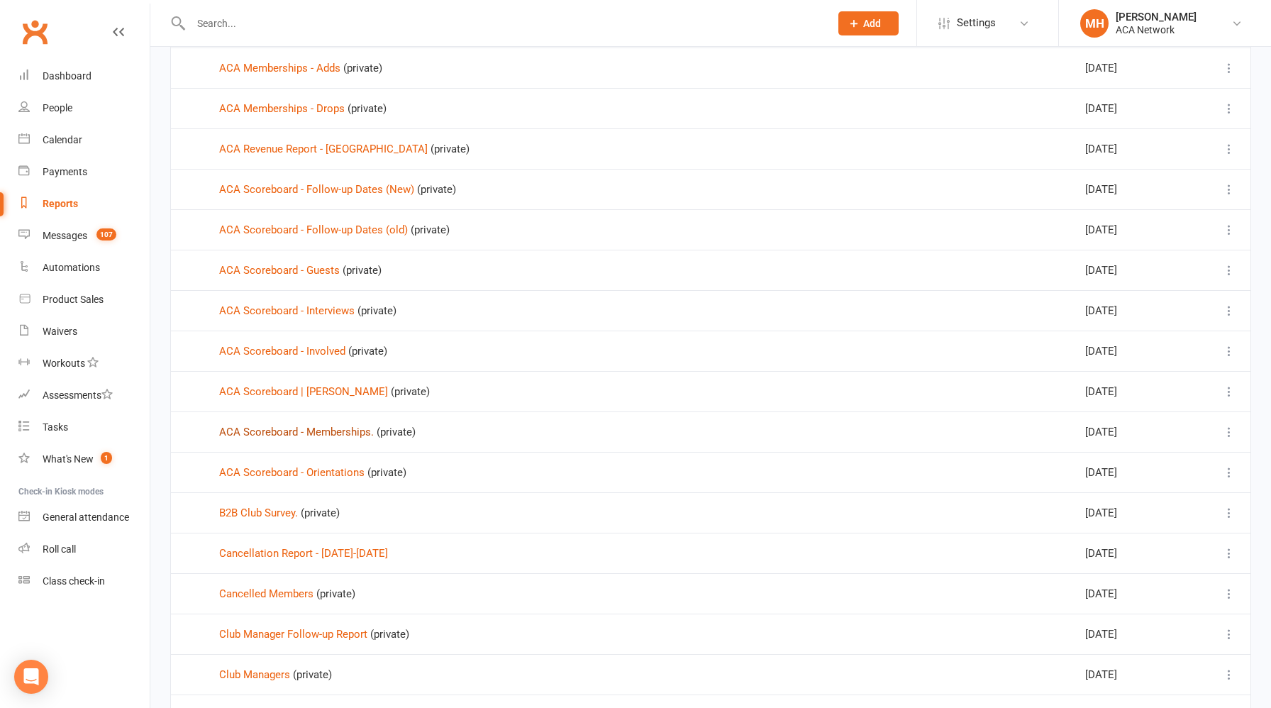
click at [333, 433] on link "ACA Scoreboard - Memberships." at bounding box center [296, 431] width 155 height 13
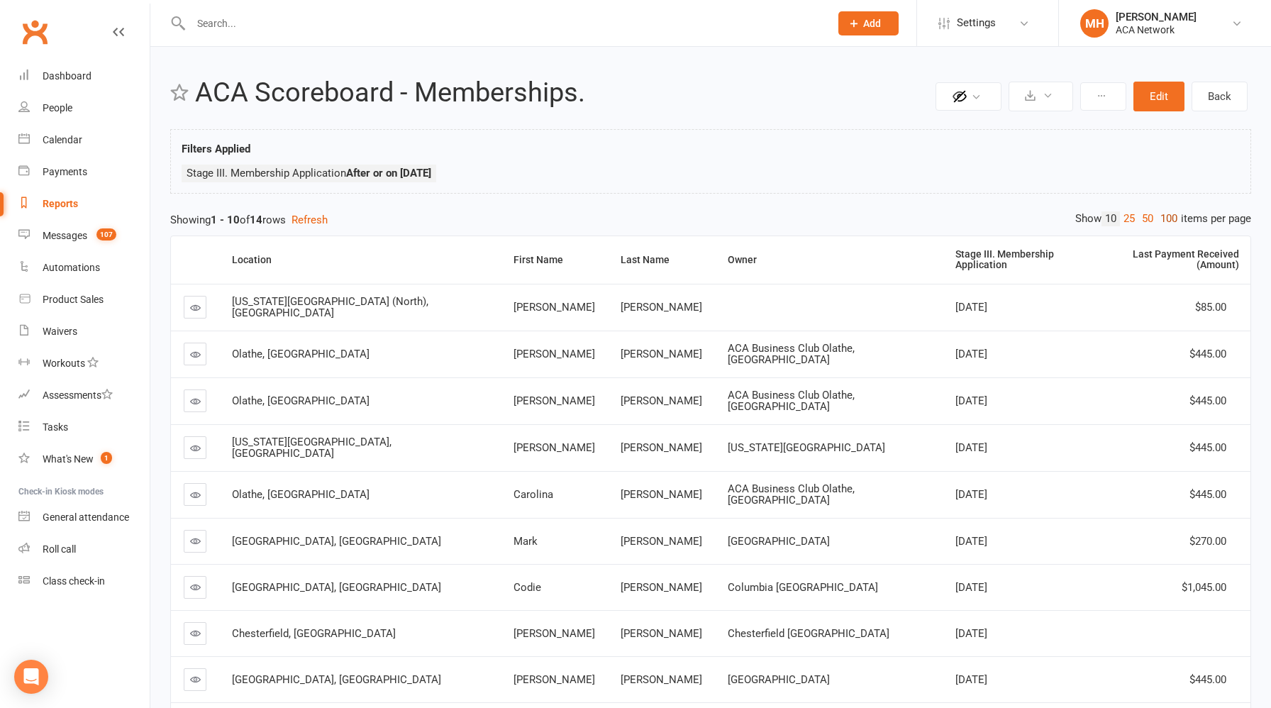
click at [1171, 216] on link "100" at bounding box center [1169, 218] width 24 height 15
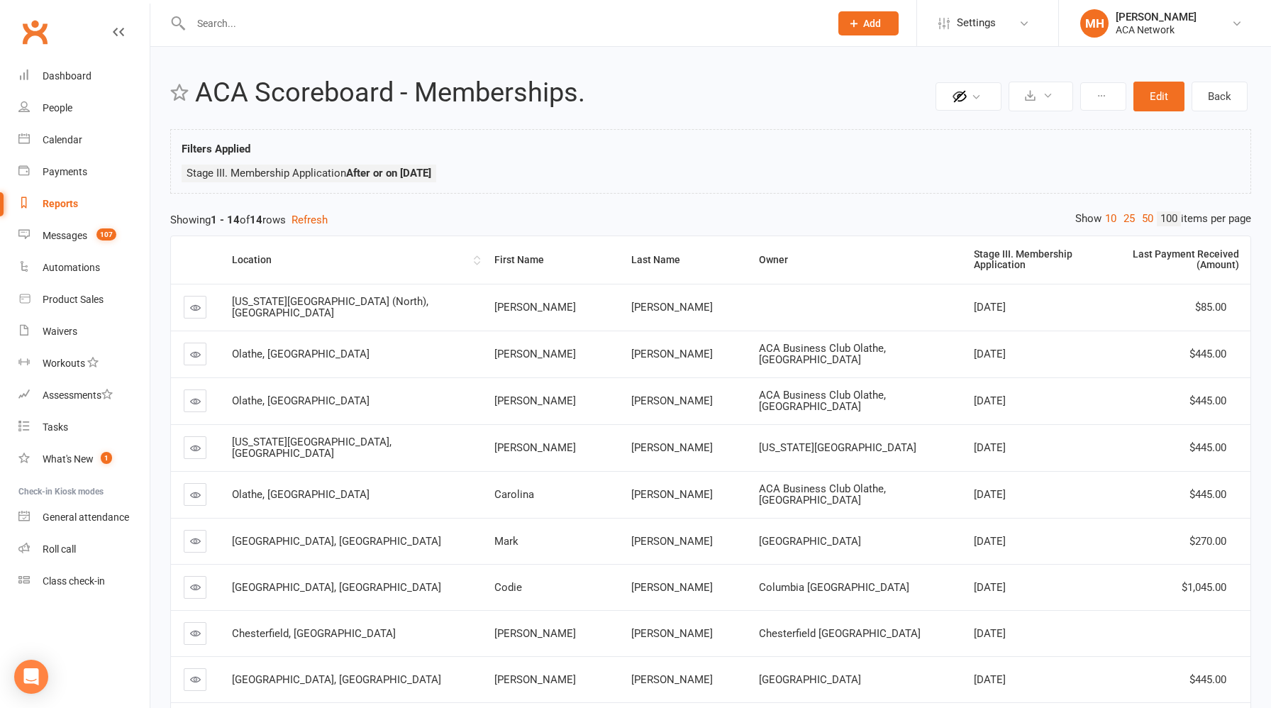
click at [257, 255] on div "Location" at bounding box center [351, 260] width 238 height 11
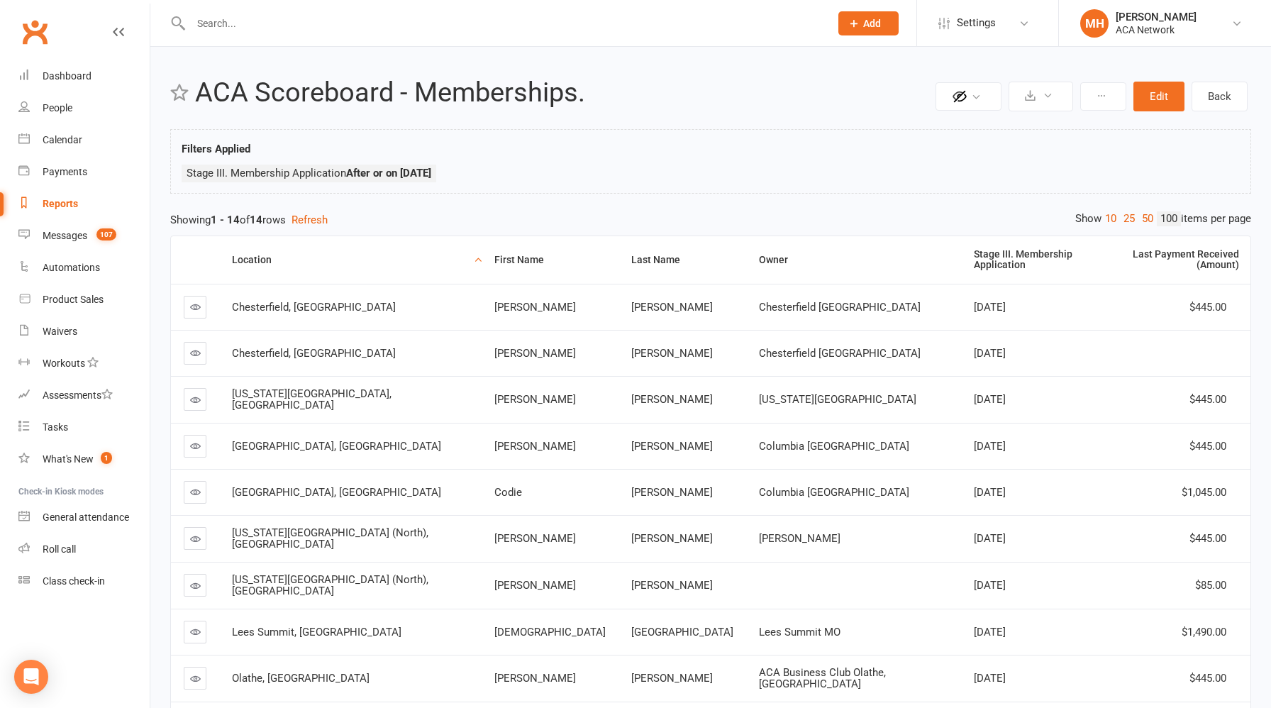
click at [62, 205] on div "Reports" at bounding box center [60, 203] width 35 height 11
select select "100"
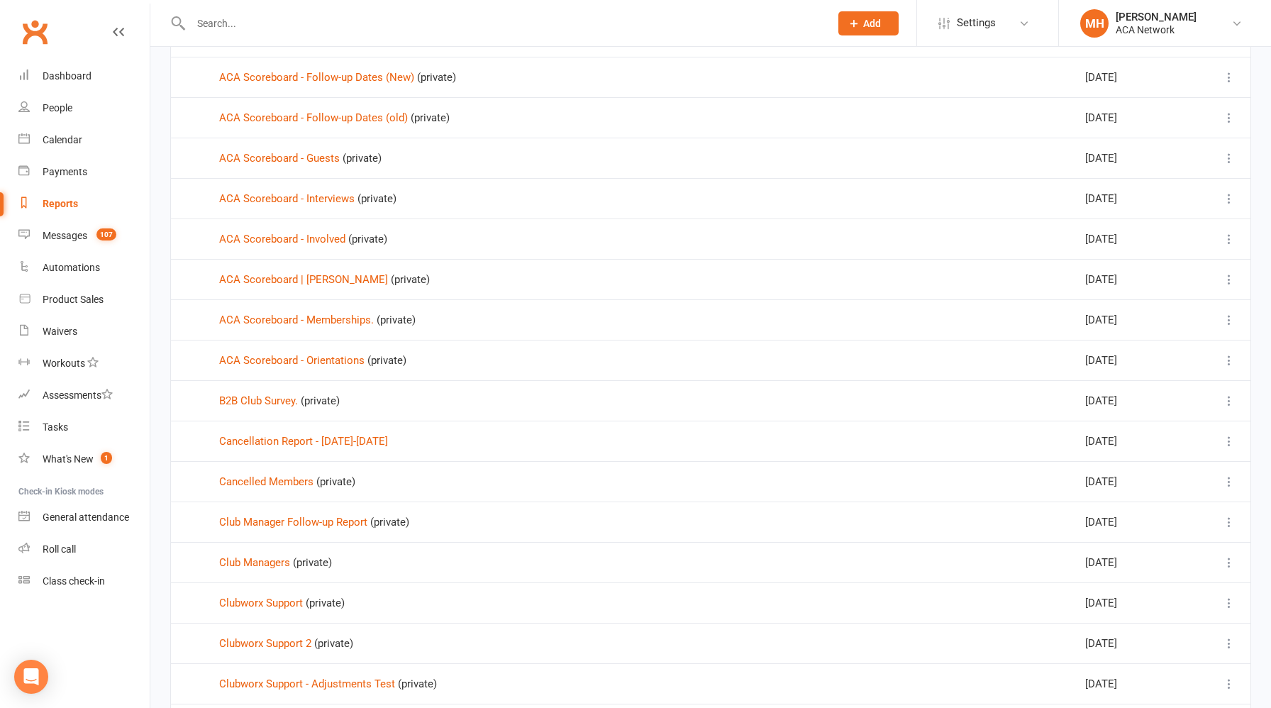
scroll to position [608, 0]
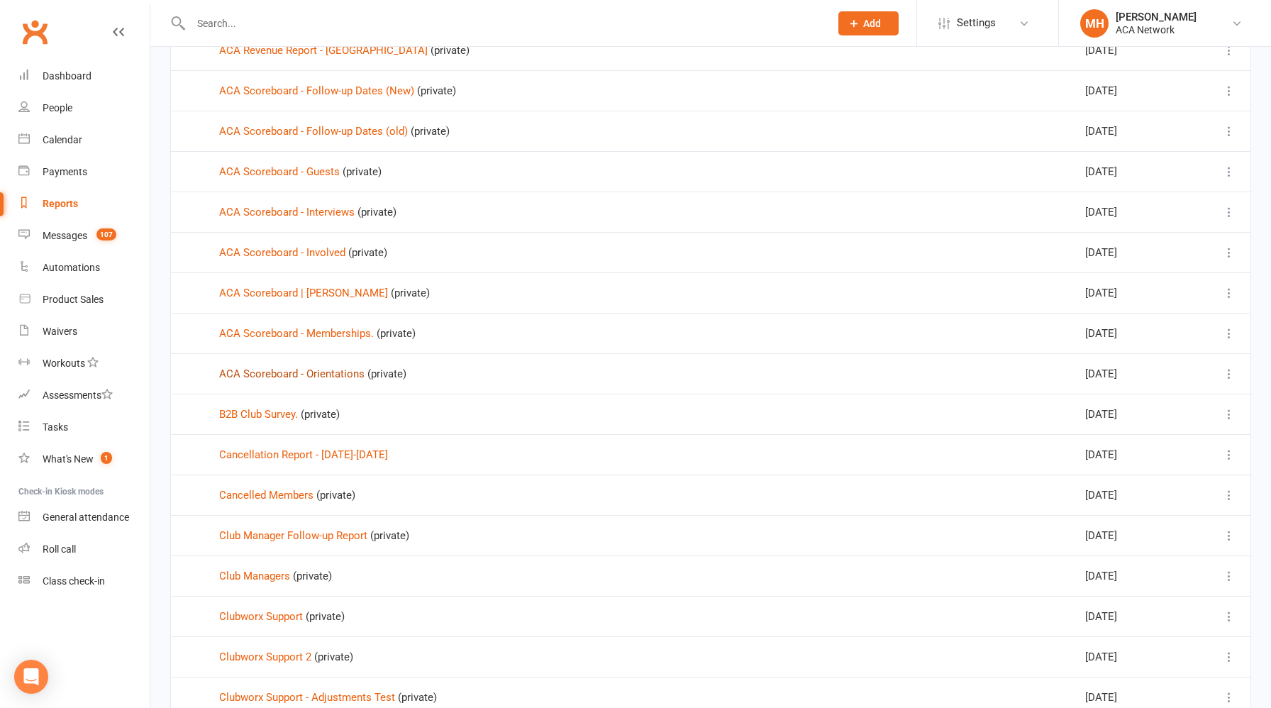
click at [350, 373] on link "ACA Scoreboard - Orientations" at bounding box center [291, 373] width 145 height 13
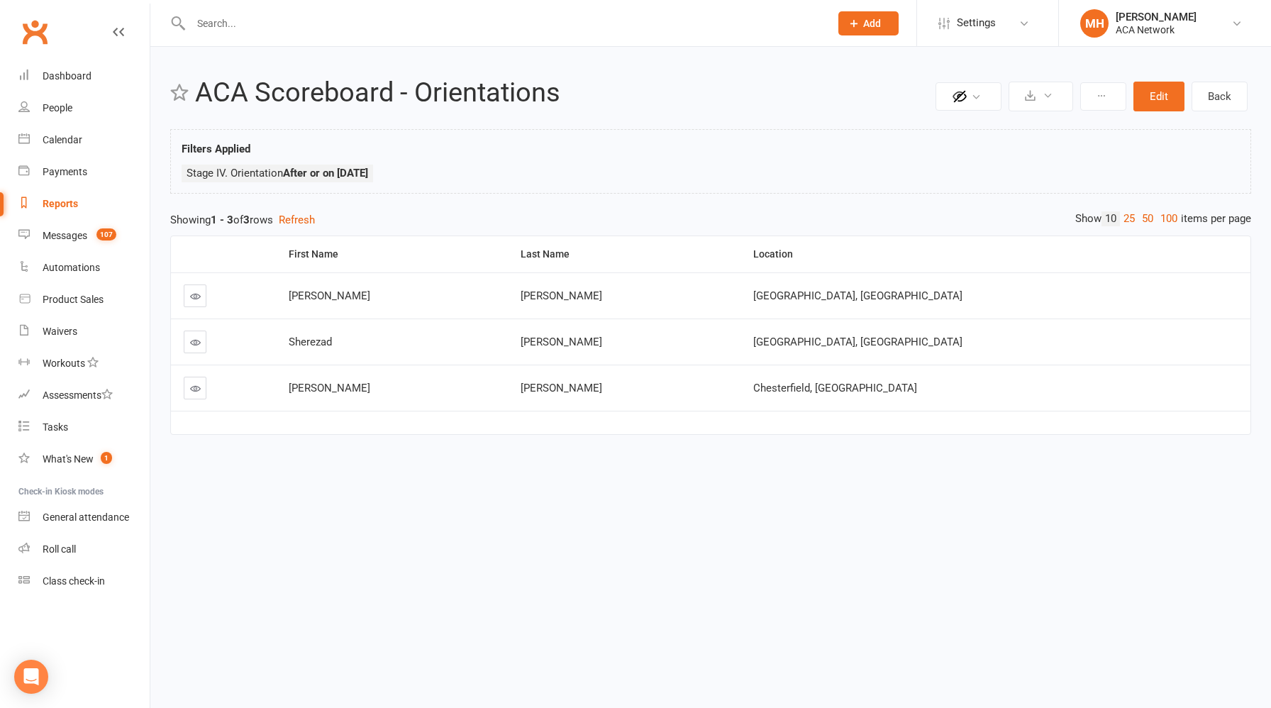
click at [64, 207] on div "Reports" at bounding box center [60, 203] width 35 height 11
select select "100"
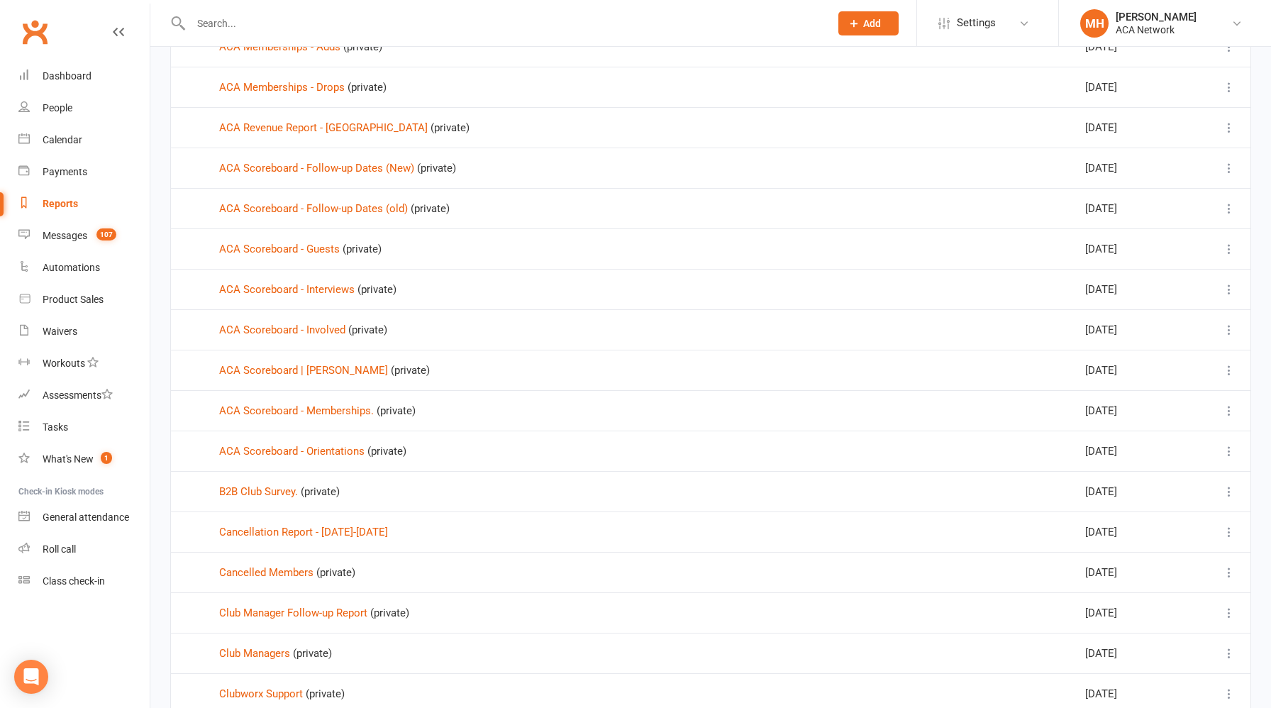
scroll to position [531, 0]
click at [319, 325] on link "ACA Scoreboard - Involved" at bounding box center [282, 329] width 126 height 13
